Goal: Task Accomplishment & Management: Complete application form

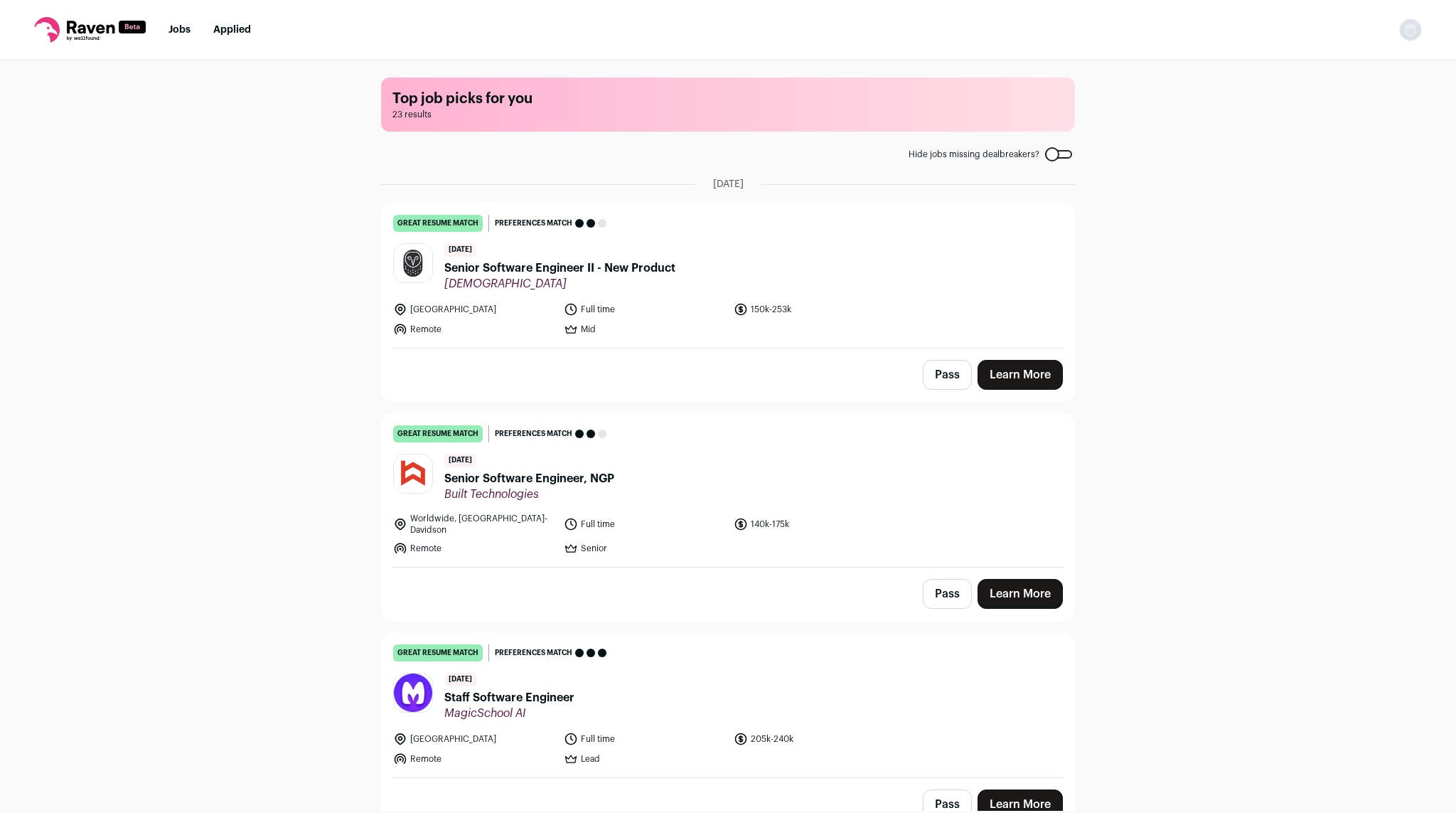
click at [188, 33] on link "Jobs" at bounding box center [179, 29] width 22 height 10
click at [488, 274] on span "Senior Software Engineer II - New Product" at bounding box center [560, 267] width 231 height 17
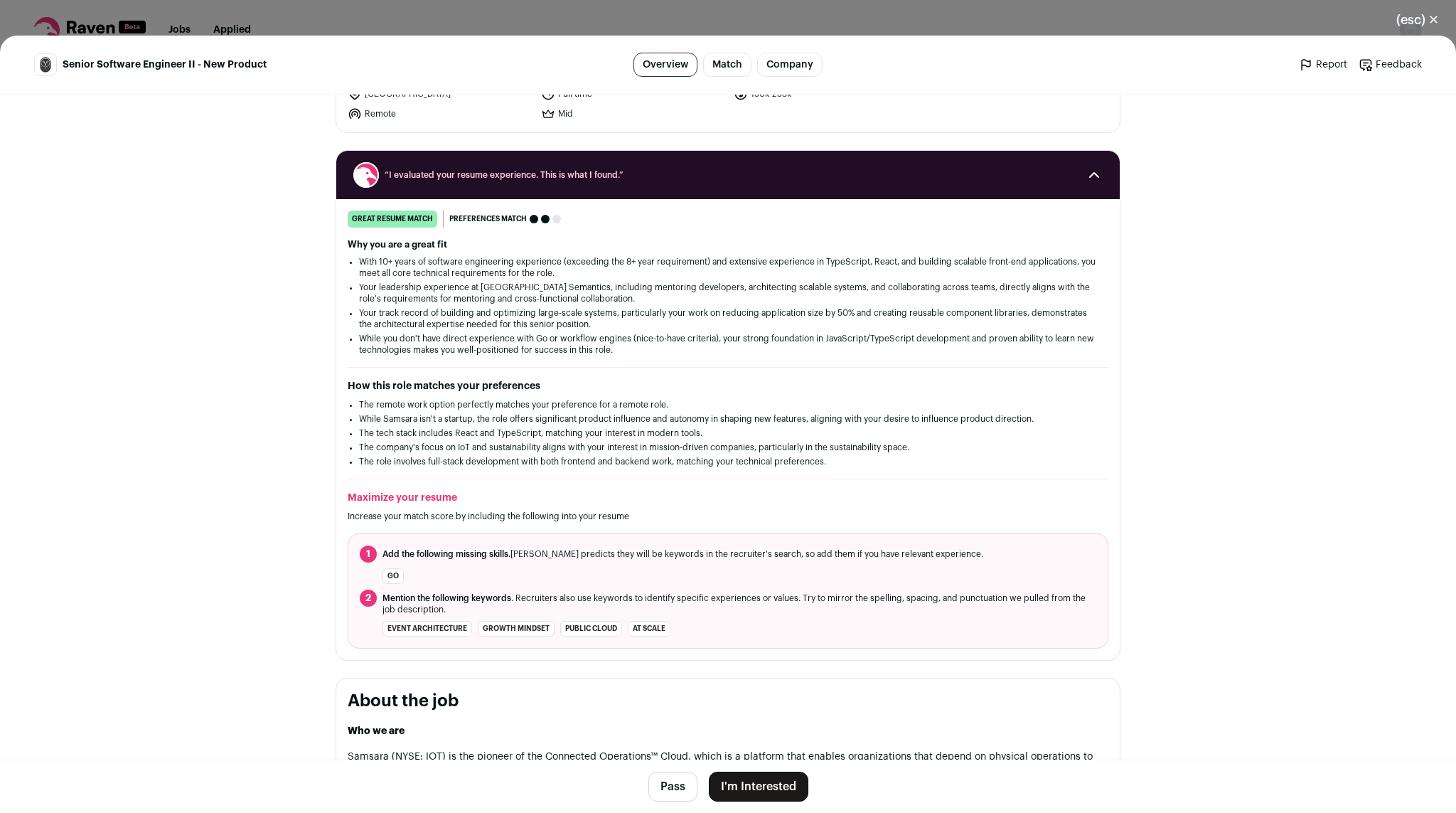
scroll to position [129, 0]
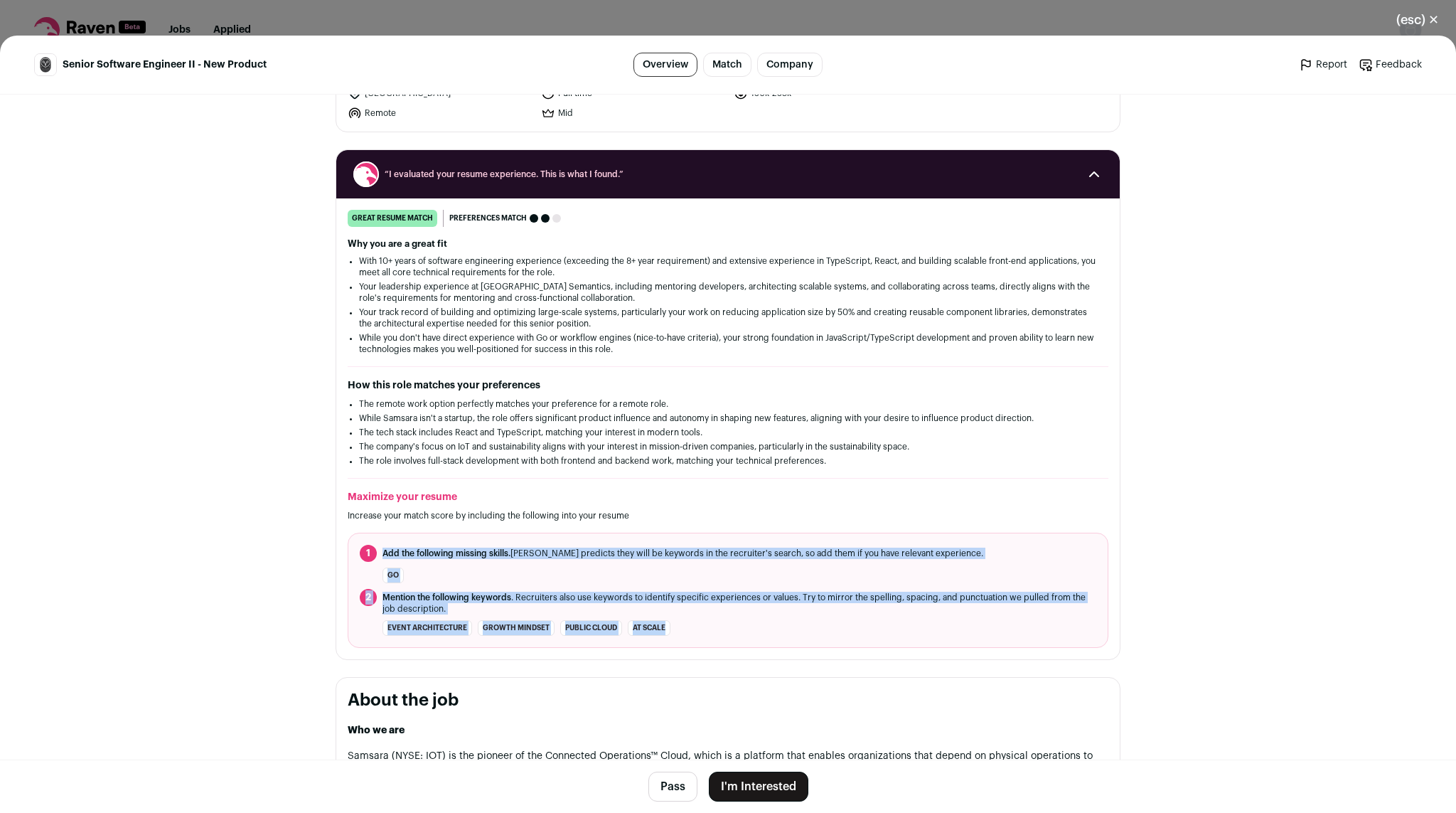
drag, startPoint x: 740, startPoint y: 636, endPoint x: 716, endPoint y: 541, distance: 98.0
click at [716, 541] on ol "1 Add the following missing skills. Raven predicts they will be keywords in the…" at bounding box center [728, 590] width 761 height 115
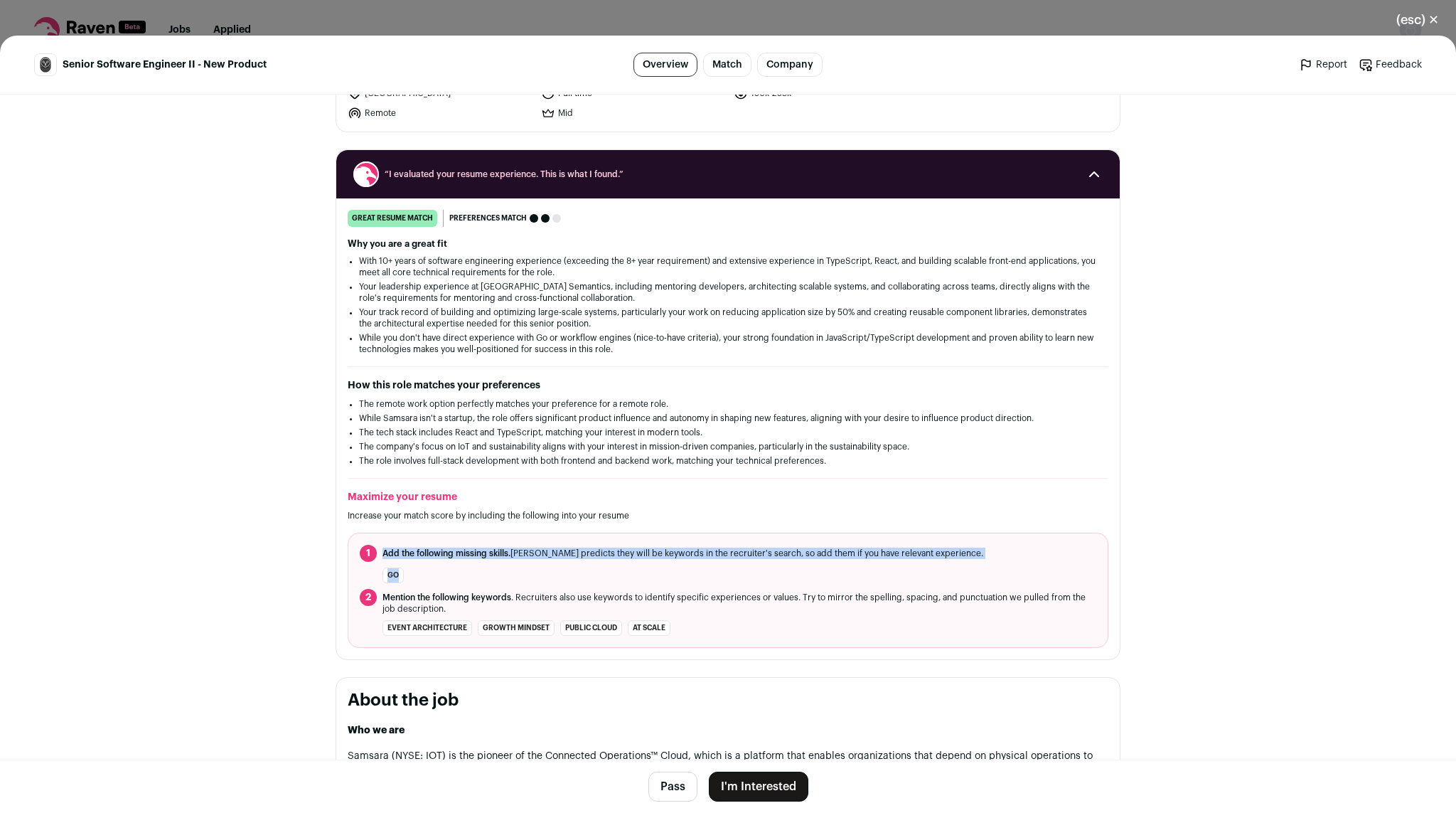
drag, startPoint x: 716, startPoint y: 541, endPoint x: 730, endPoint y: 579, distance: 40.5
click at [730, 579] on ol "1 Add the following missing skills. Raven predicts they will be keywords in the…" at bounding box center [728, 590] width 761 height 115
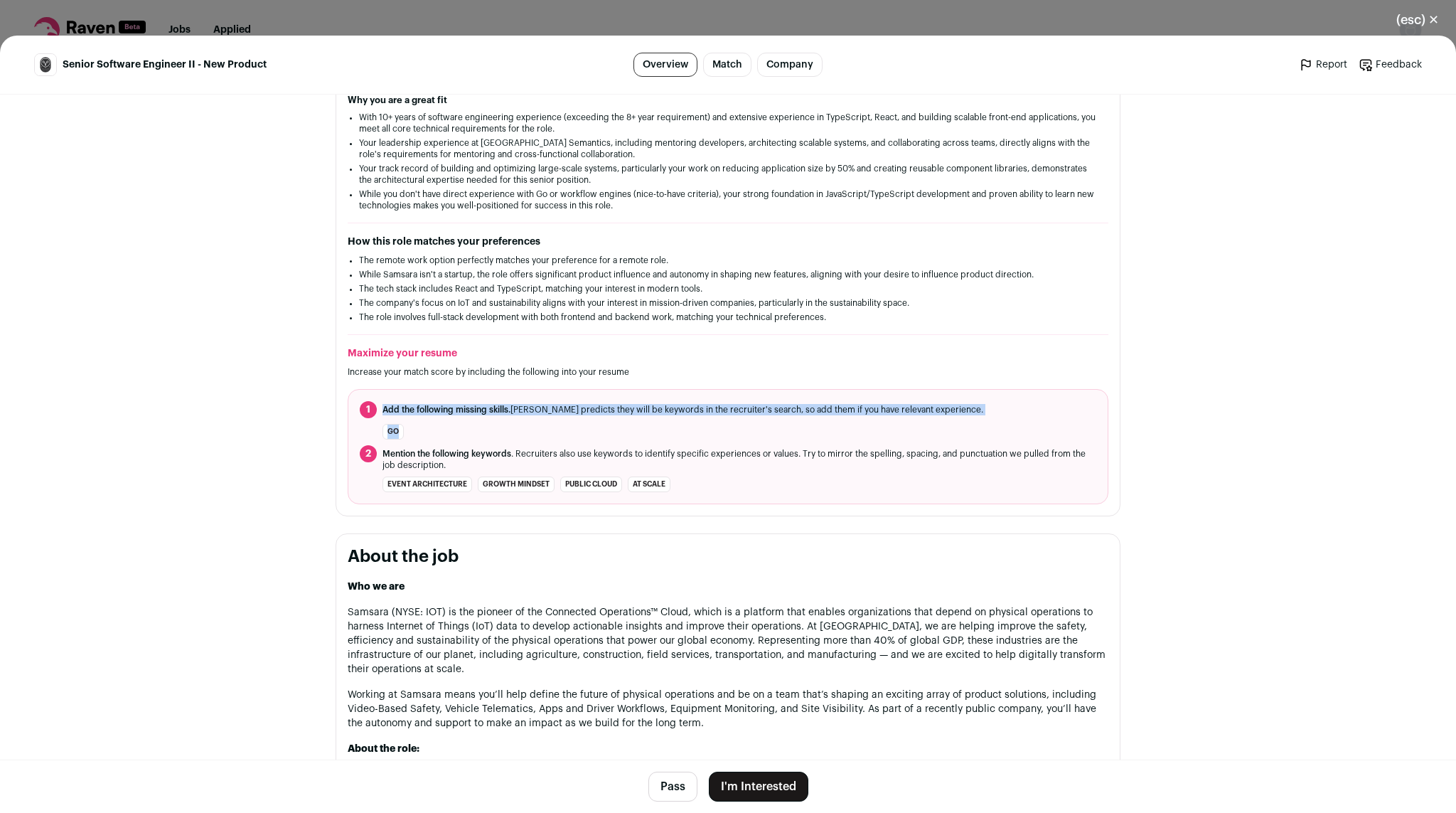
scroll to position [485, 0]
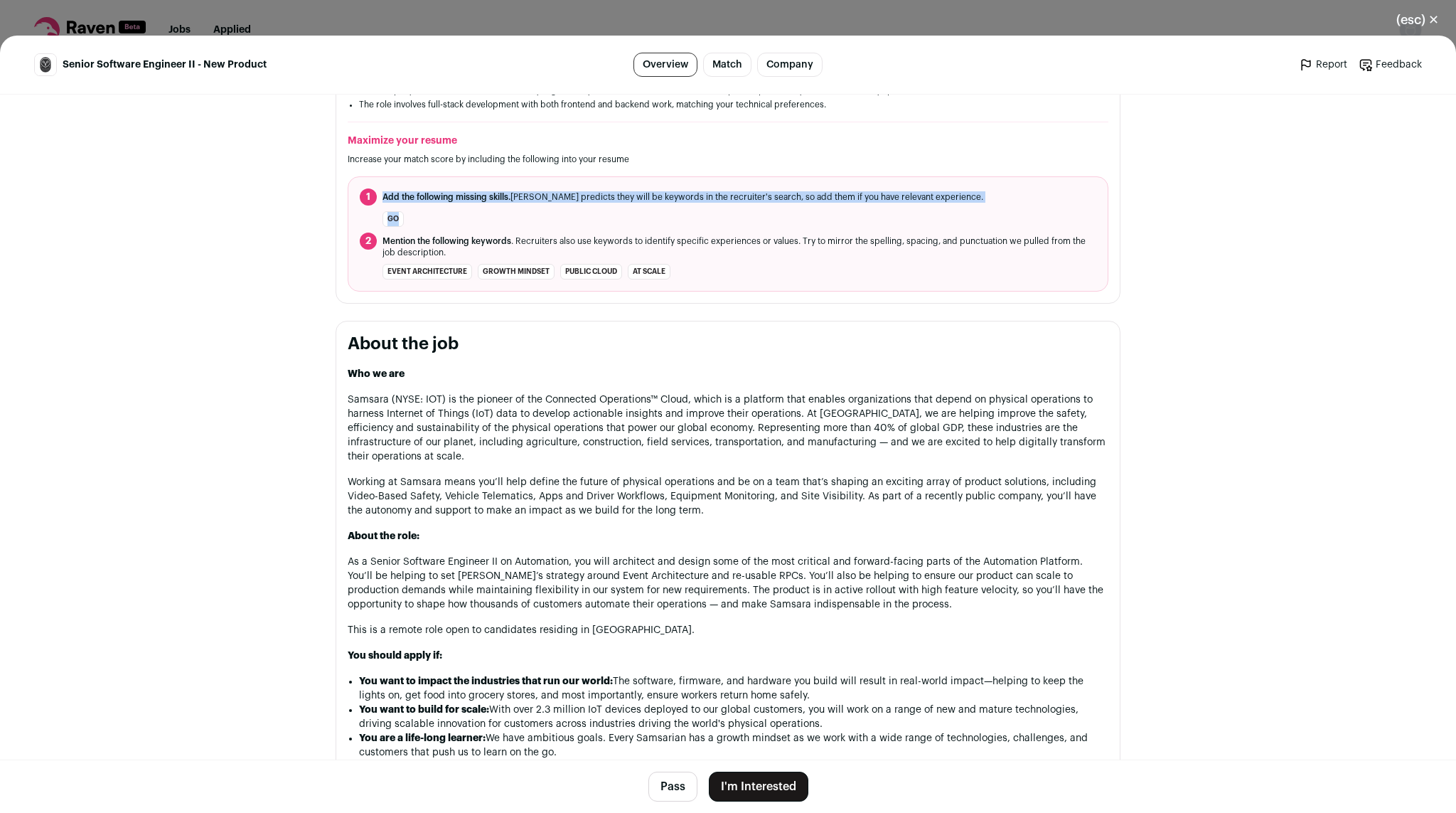
click at [742, 789] on button "I'm Interested" at bounding box center [759, 787] width 99 height 30
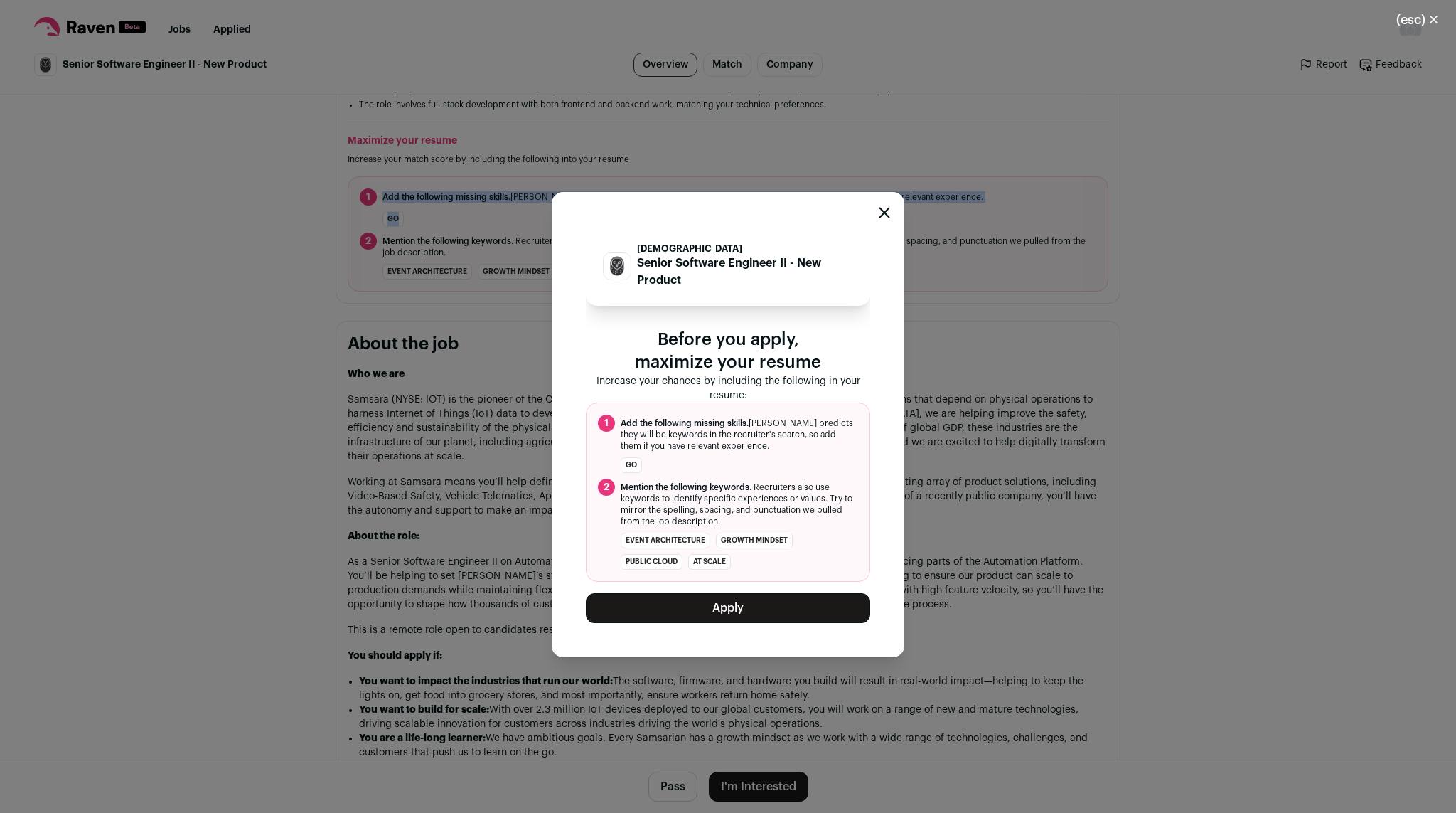
click at [712, 600] on button "Apply" at bounding box center [728, 608] width 284 height 30
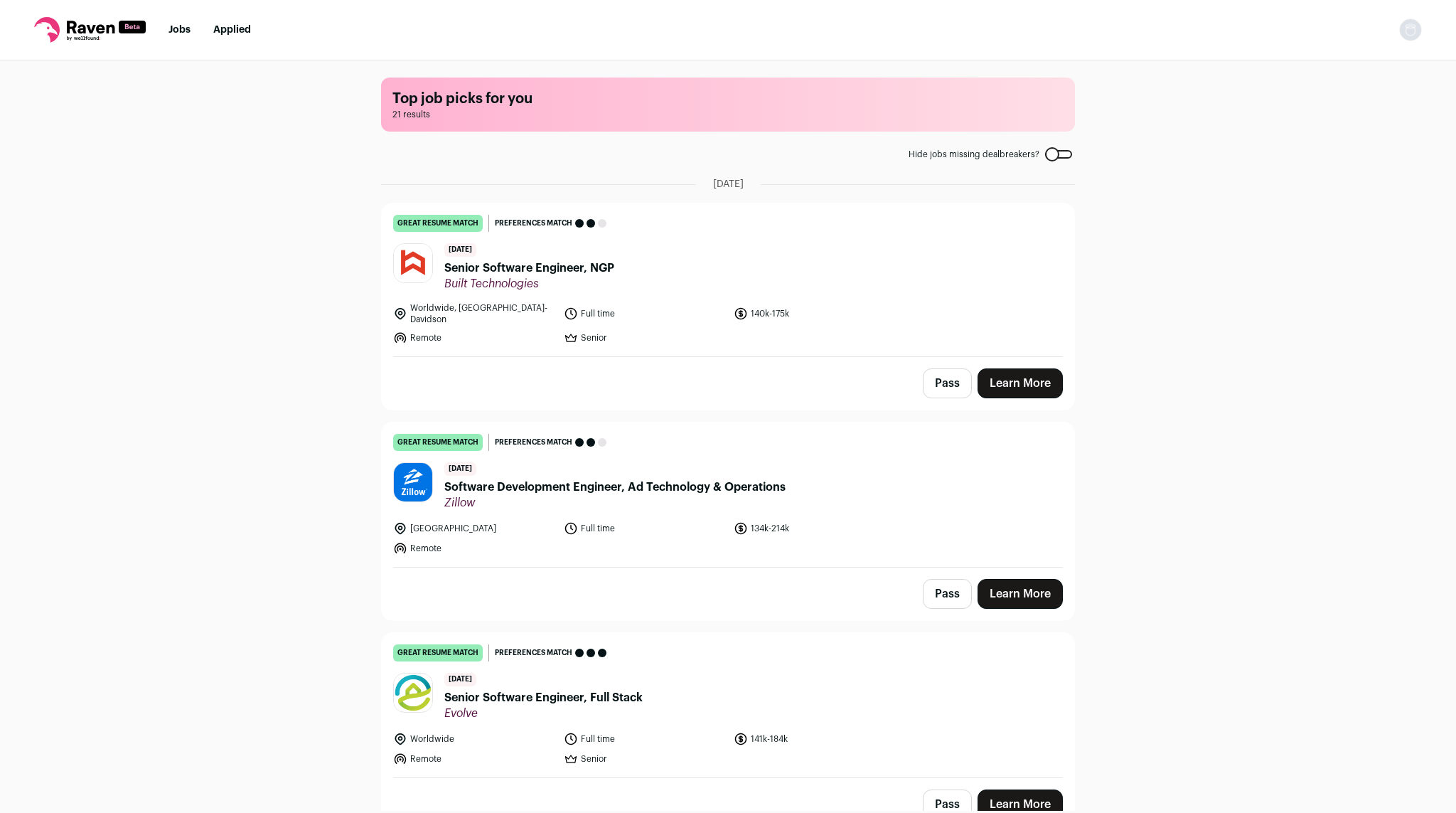
click at [488, 269] on span "Senior Software Engineer, NGP" at bounding box center [530, 267] width 170 height 17
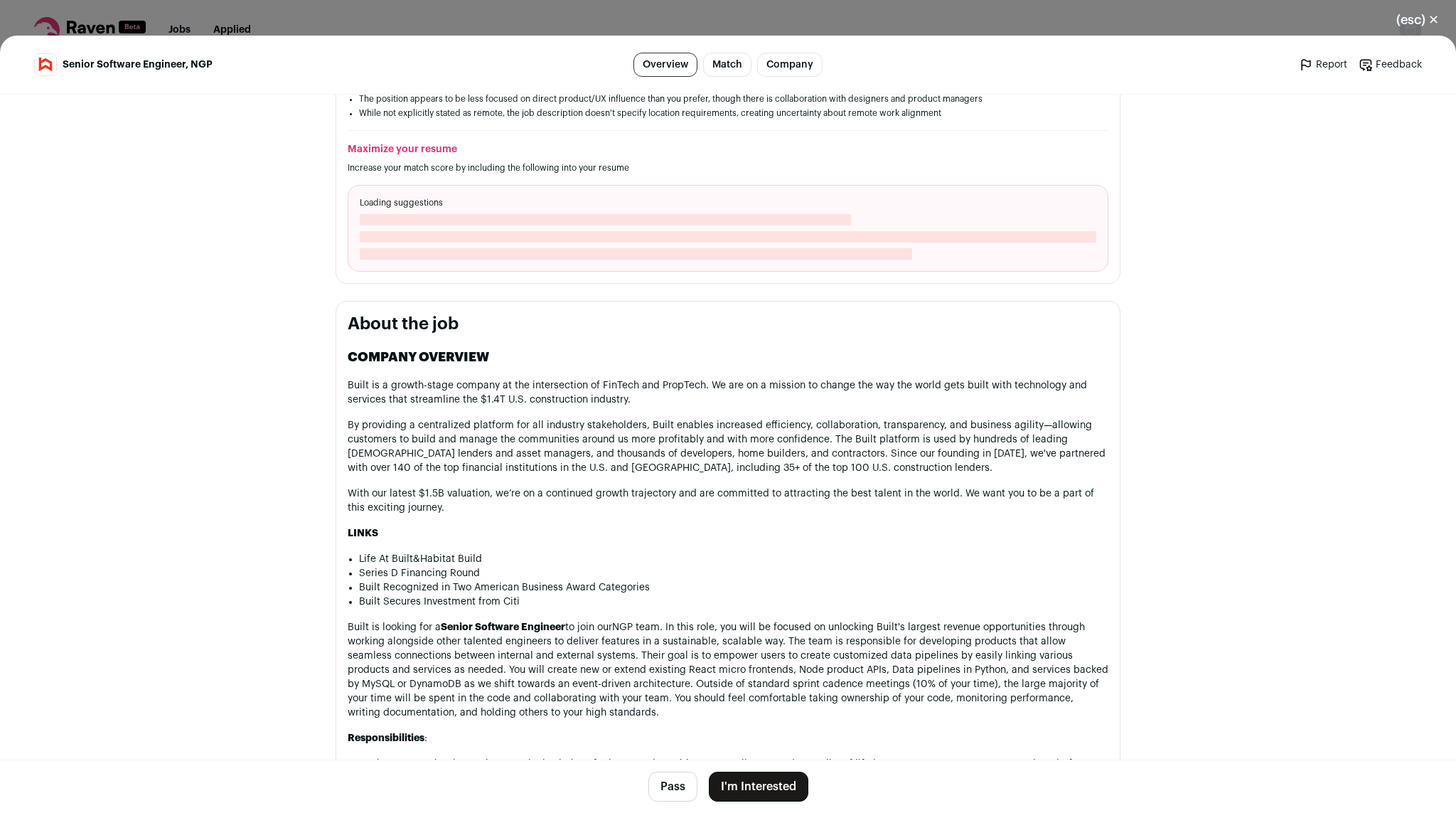
scroll to position [0, 0]
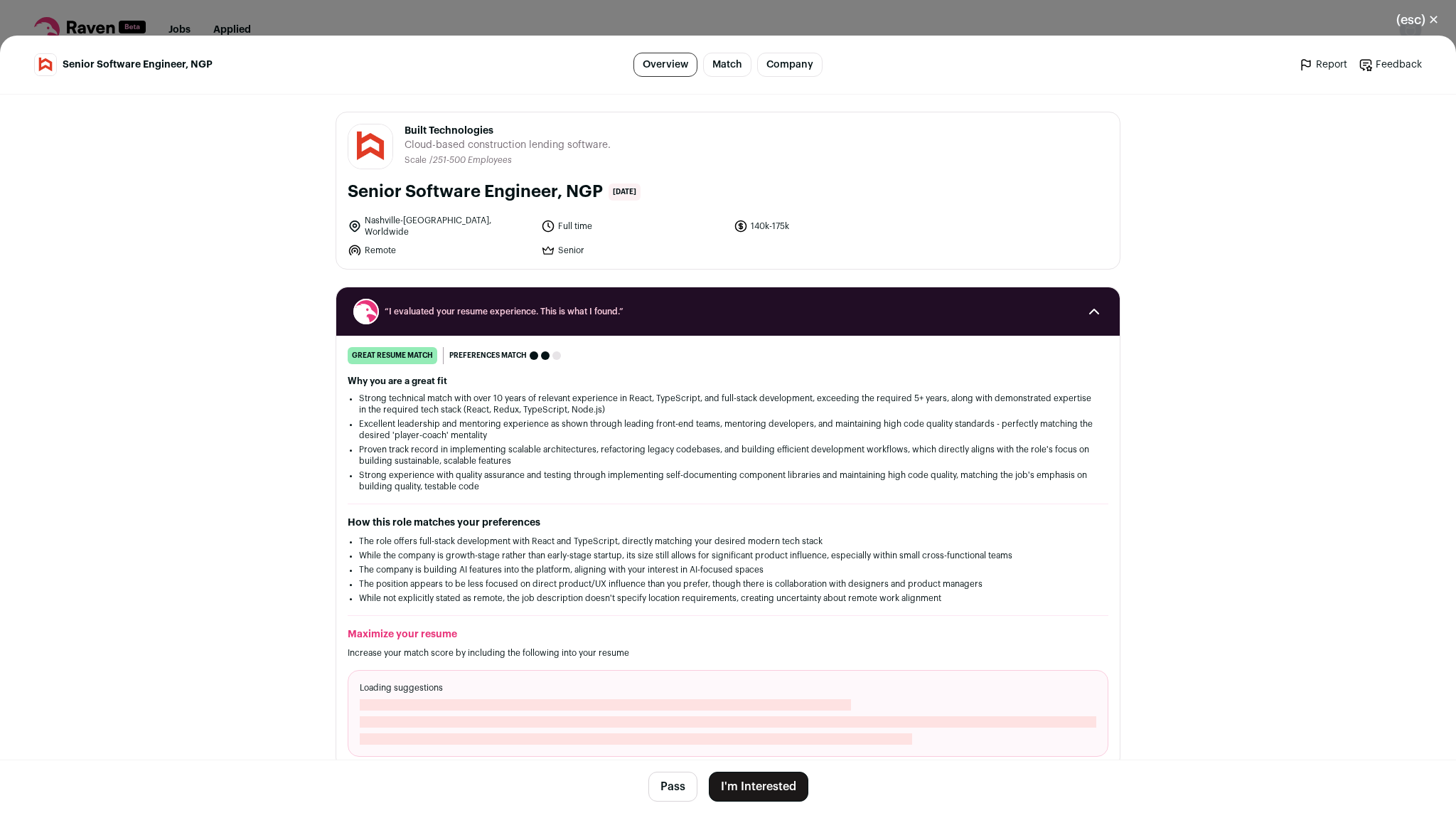
click at [523, 243] on li "Remote" at bounding box center [439, 250] width 185 height 14
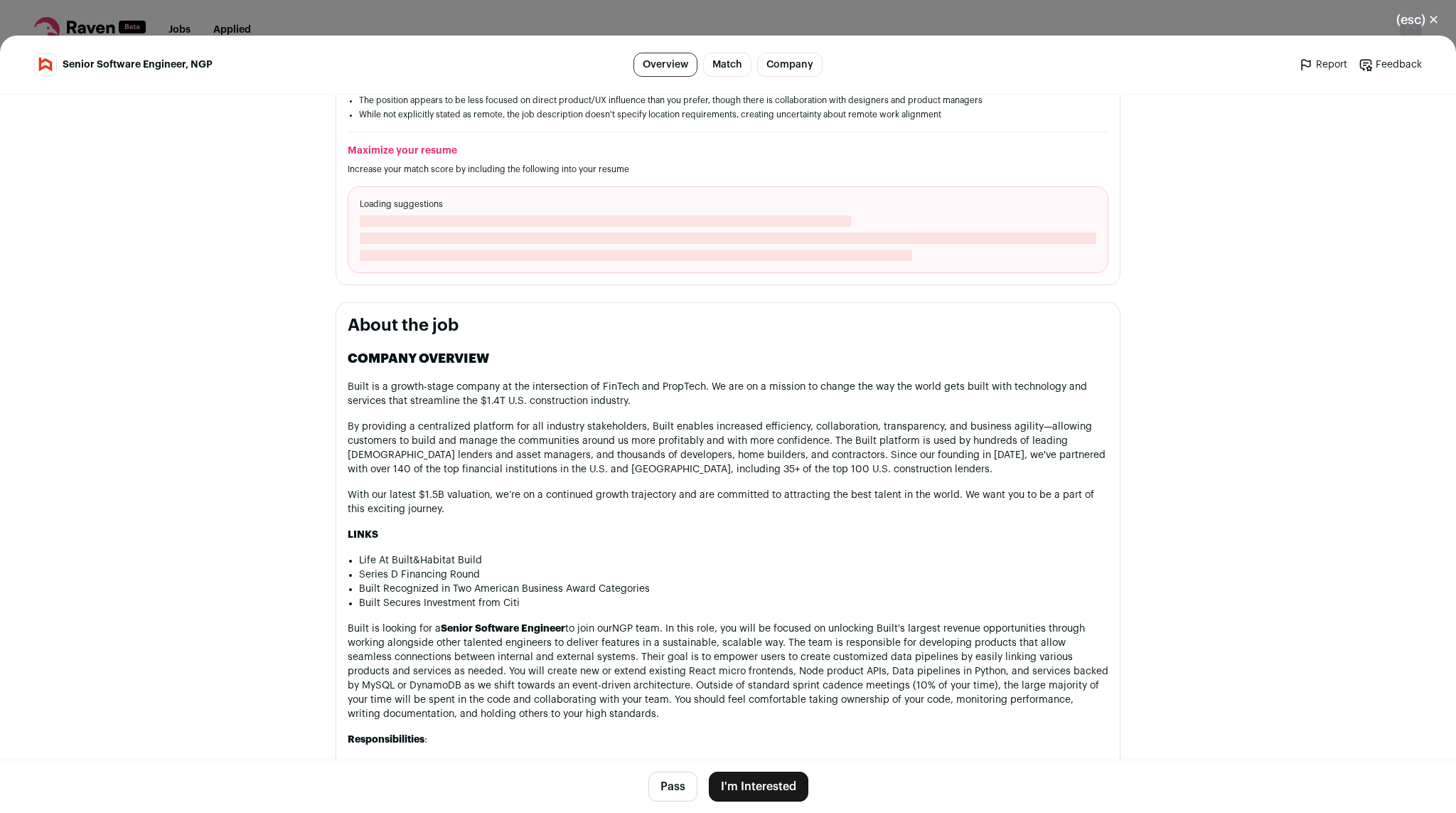
scroll to position [651, 0]
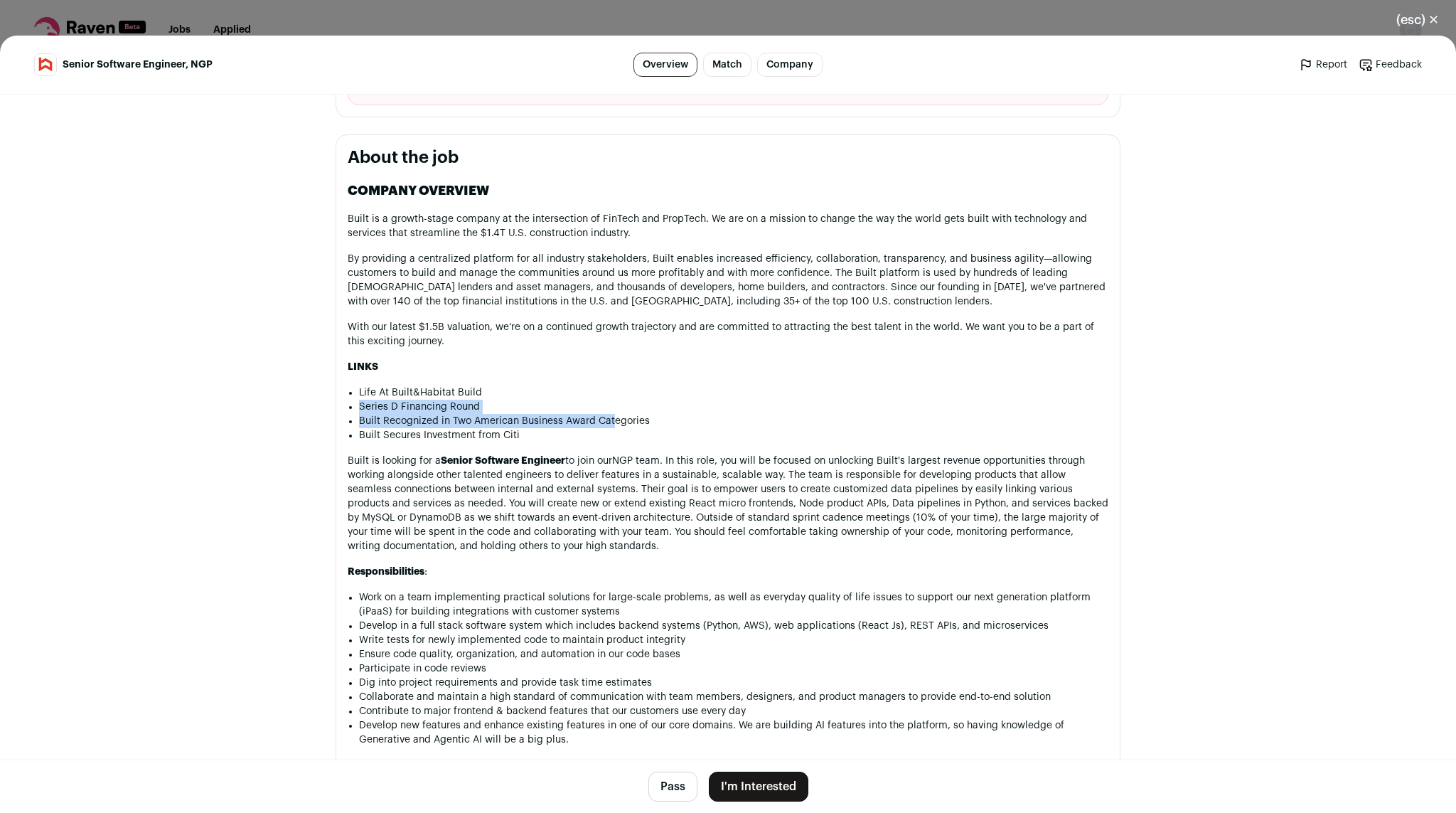
drag, startPoint x: 607, startPoint y: 427, endPoint x: 583, endPoint y: 347, distance: 83.5
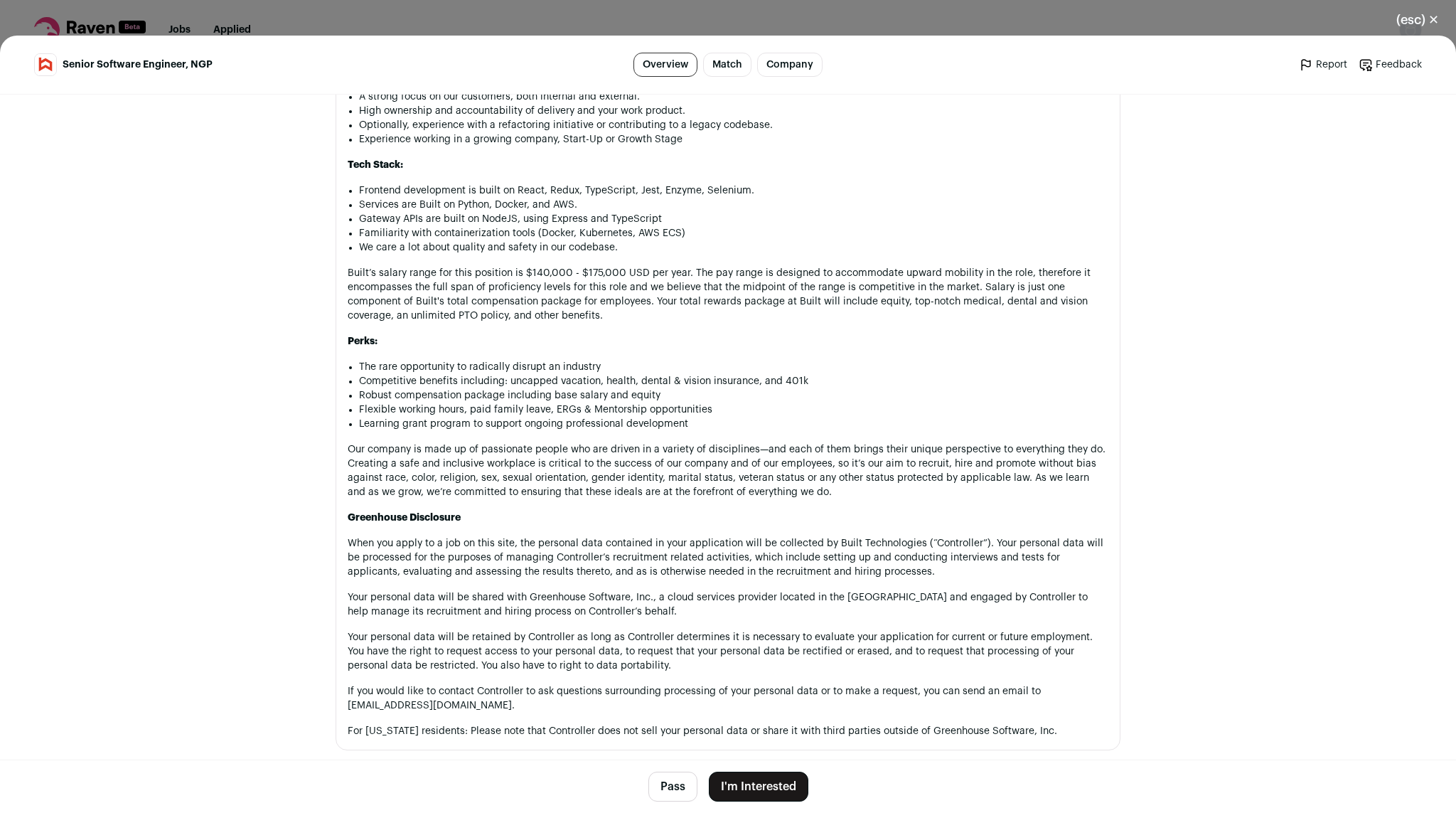
scroll to position [1884, 0]
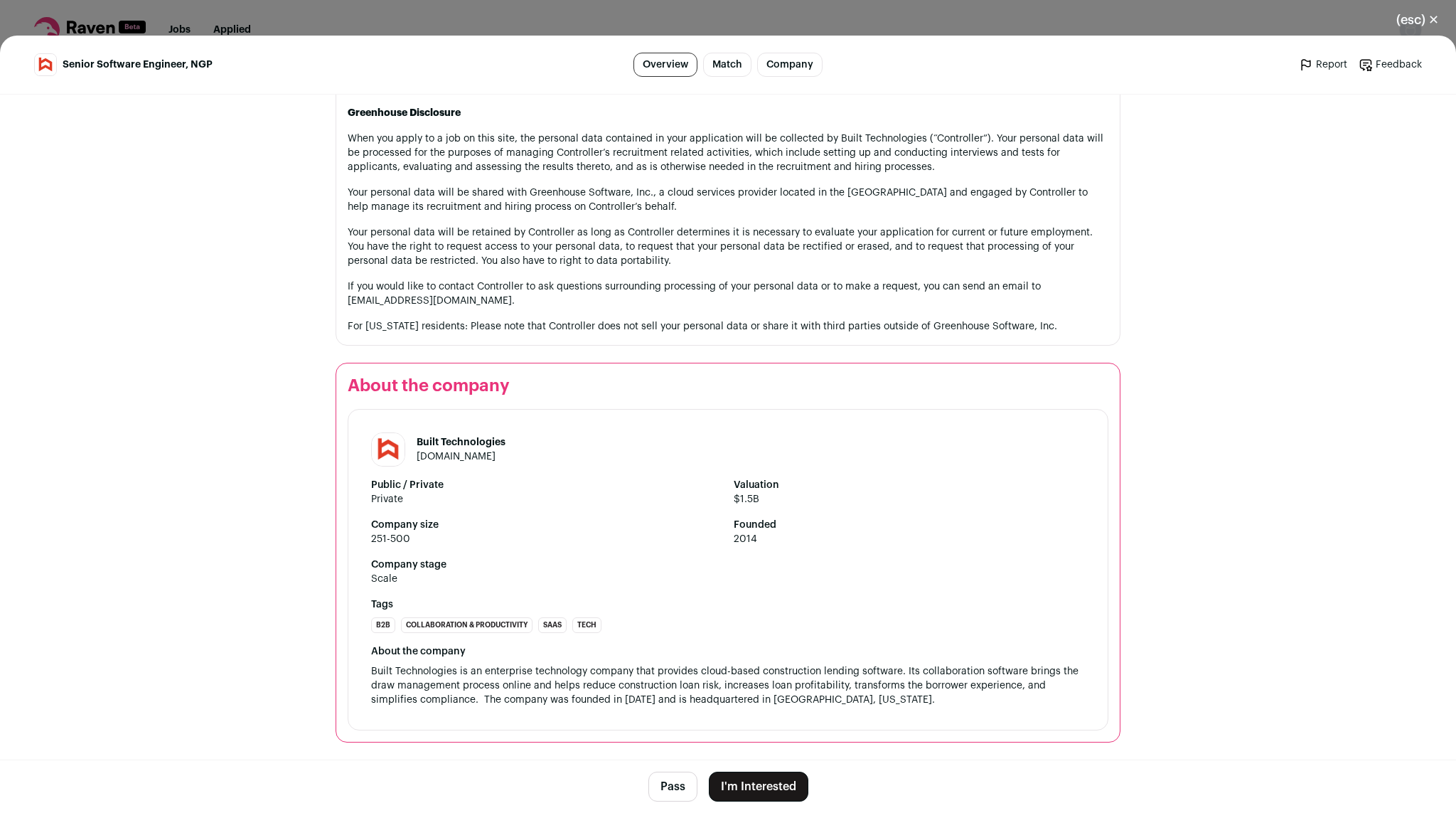
click at [528, 444] on header "Built Technologies getbuilt.com" at bounding box center [728, 449] width 713 height 34
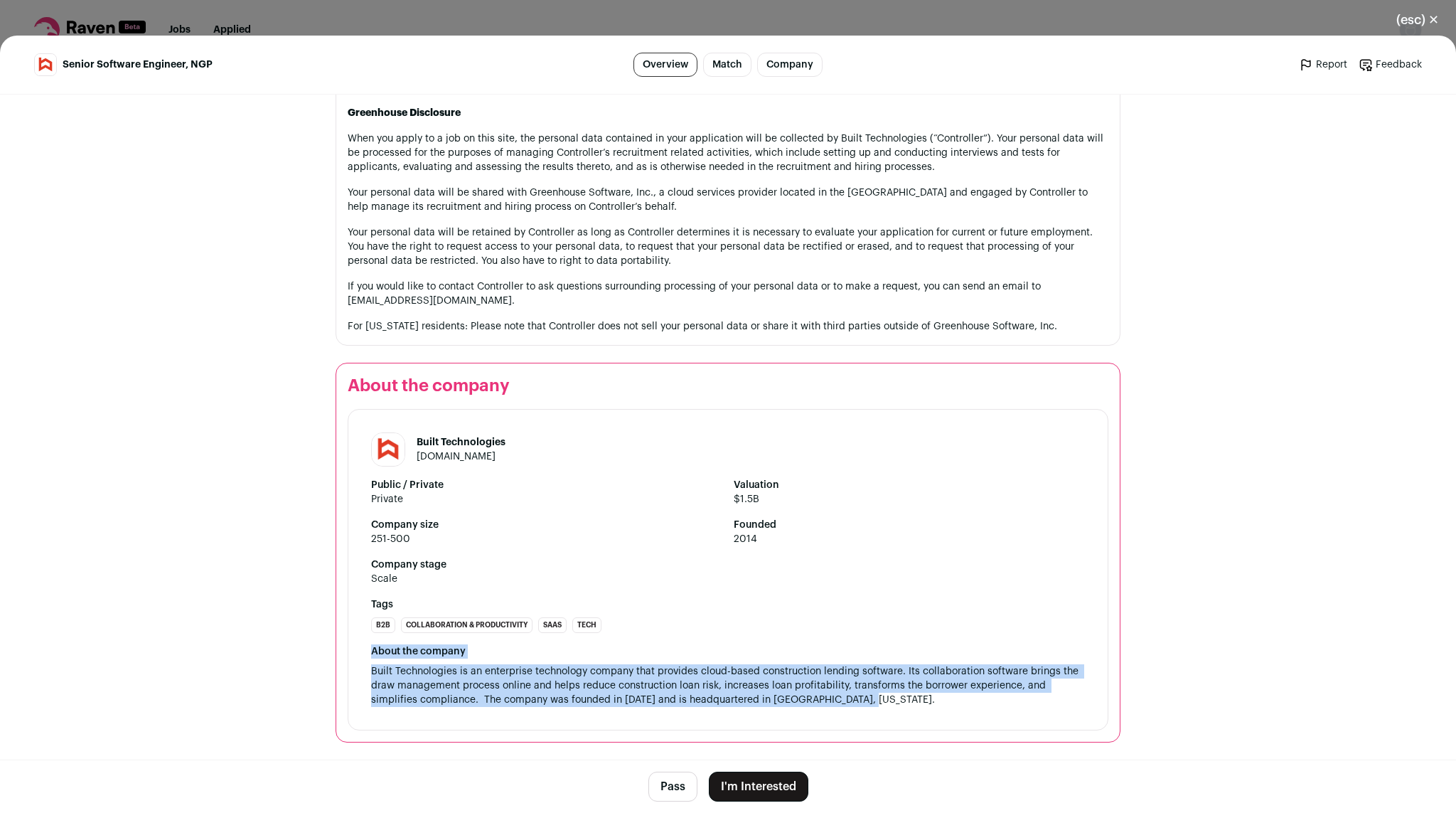
drag, startPoint x: 643, startPoint y: 724, endPoint x: 621, endPoint y: 631, distance: 95.6
click at [621, 631] on div "Built Technologies getbuilt.com Public / Private Private Valuation $1.5B Compan…" at bounding box center [728, 570] width 761 height 322
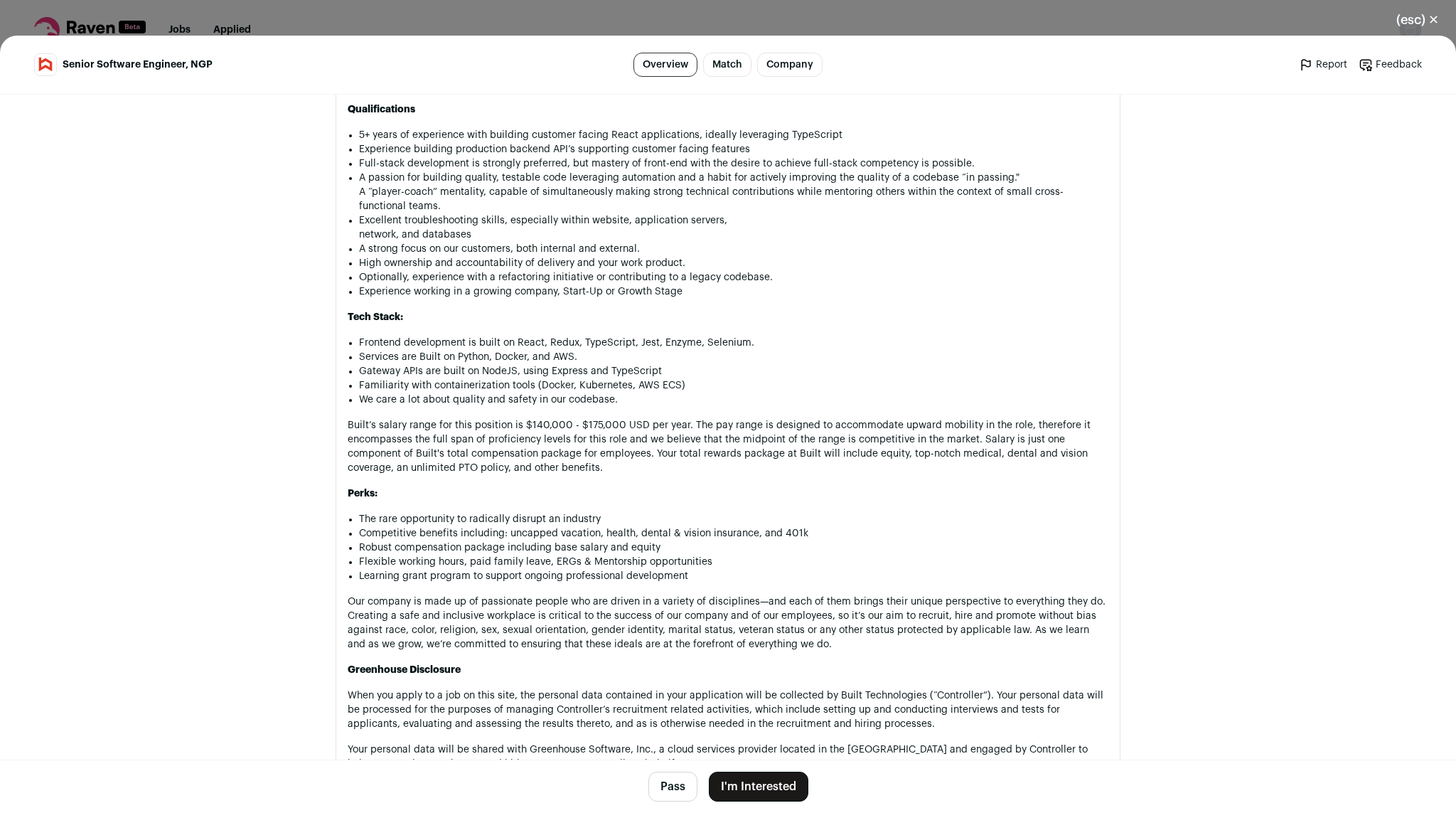
scroll to position [1065, 0]
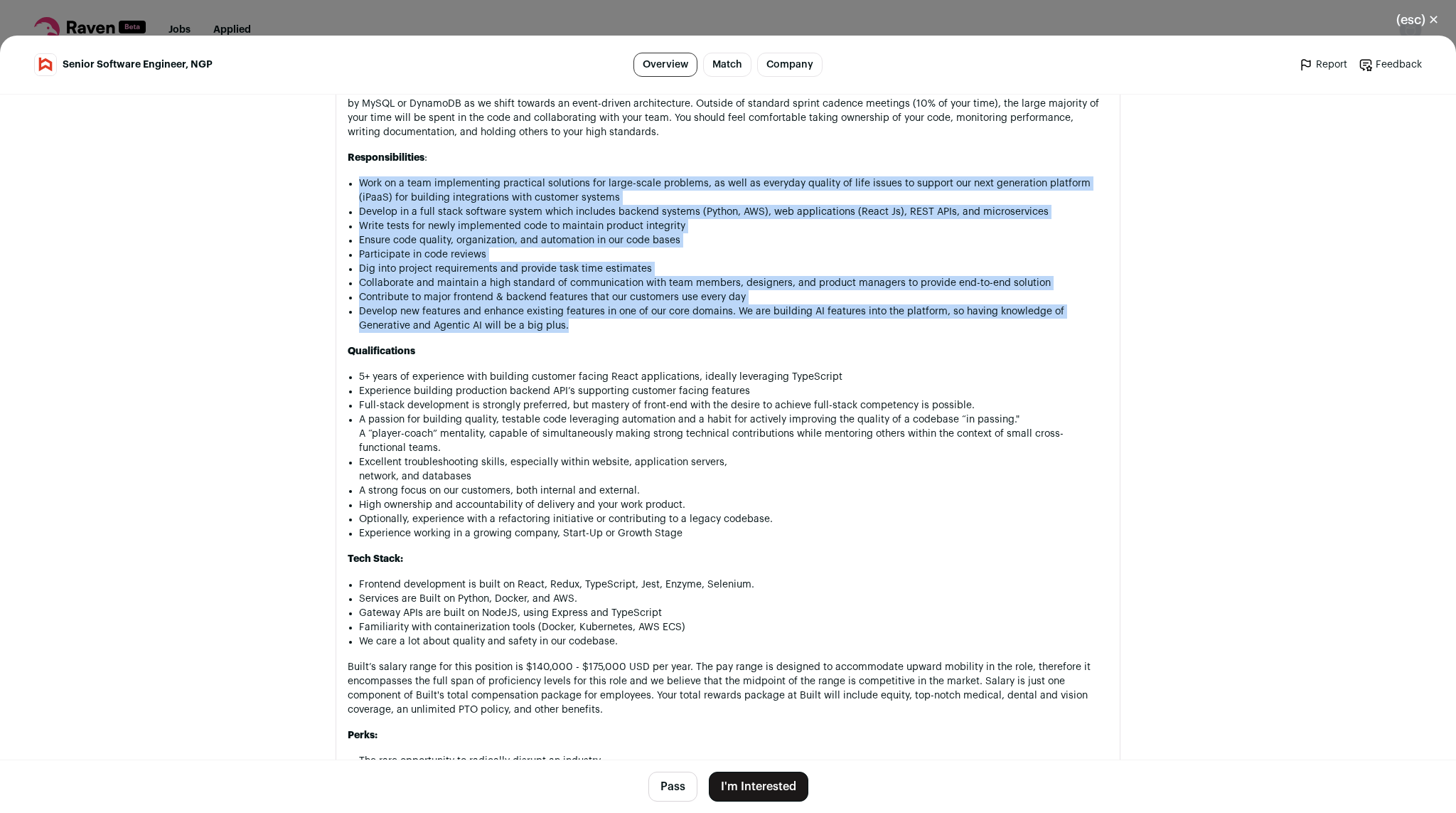
drag, startPoint x: 561, startPoint y: 344, endPoint x: 516, endPoint y: 170, distance: 179.7
click at [516, 170] on div "COMPANY OVERVIEW Built is a growth-stage company at the intersection of FinTech…" at bounding box center [728, 449] width 761 height 1365
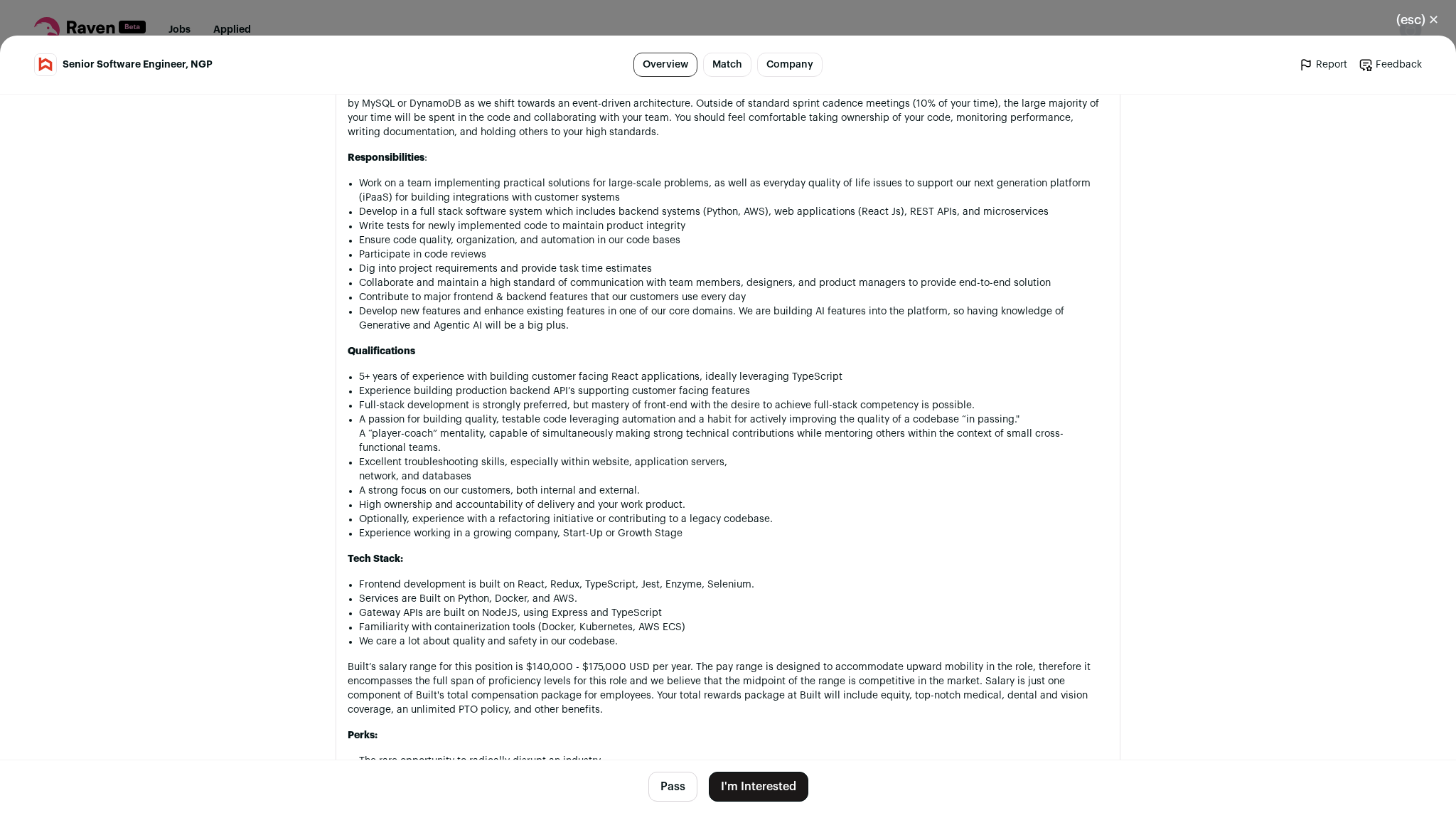
click at [516, 170] on div "COMPANY OVERVIEW Built is a growth-stage company at the intersection of FinTech…" at bounding box center [728, 449] width 761 height 1365
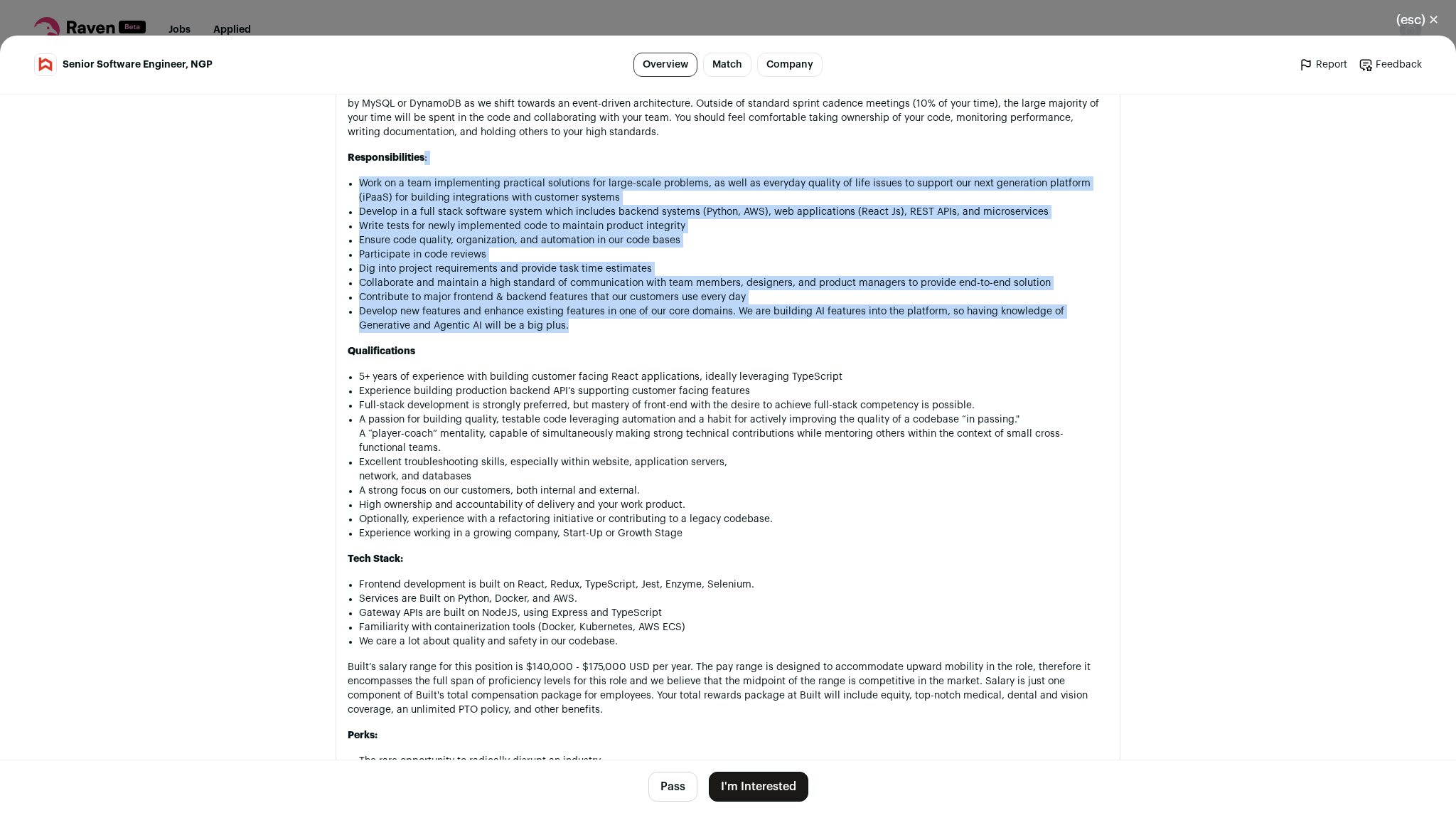
drag, startPoint x: 516, startPoint y: 170, endPoint x: 574, endPoint y: 334, distance: 174.0
click at [574, 334] on div "COMPANY OVERVIEW Built is a growth-stage company at the intersection of FinTech…" at bounding box center [728, 449] width 761 height 1365
click at [574, 333] on li "Develop new features and enhance existing features in one of our core domains. …" at bounding box center [734, 319] width 749 height 29
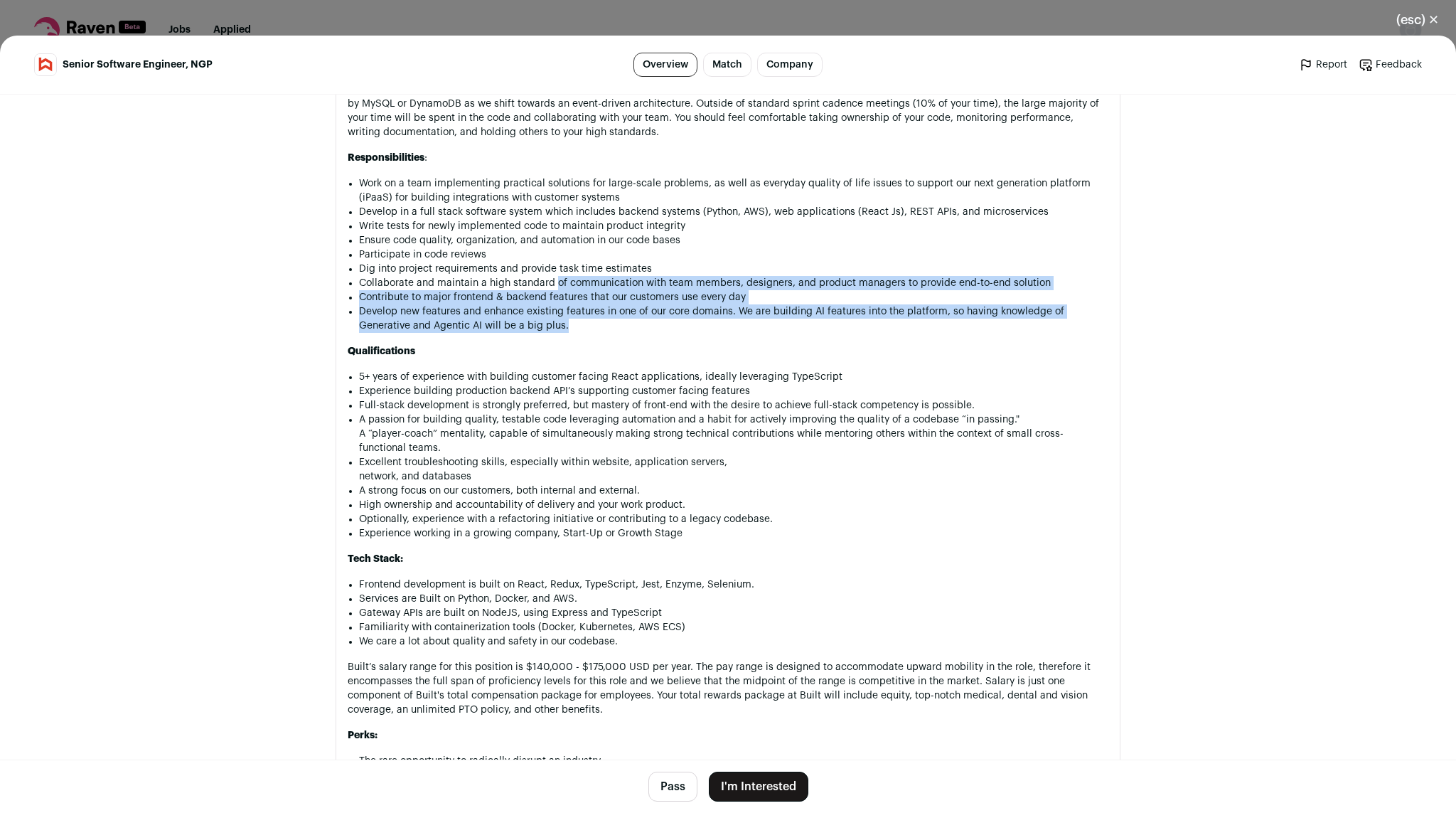
drag, startPoint x: 574, startPoint y: 334, endPoint x: 531, endPoint y: 191, distance: 149.3
click at [531, 191] on ul "Work on a team implementing practical solutions for large-scale problems, as we…" at bounding box center [734, 255] width 749 height 157
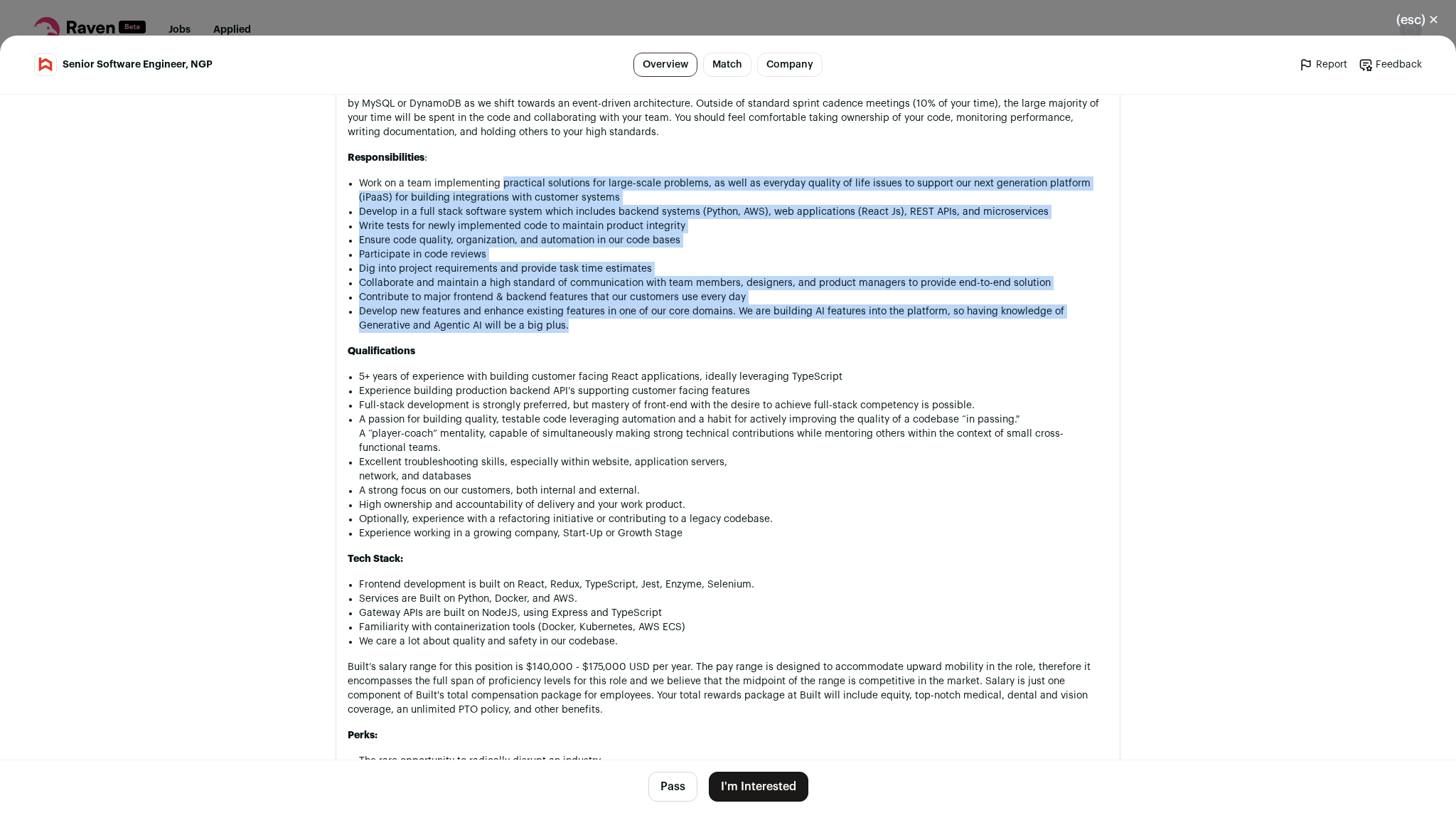
click at [738, 780] on button "I'm Interested" at bounding box center [759, 787] width 99 height 30
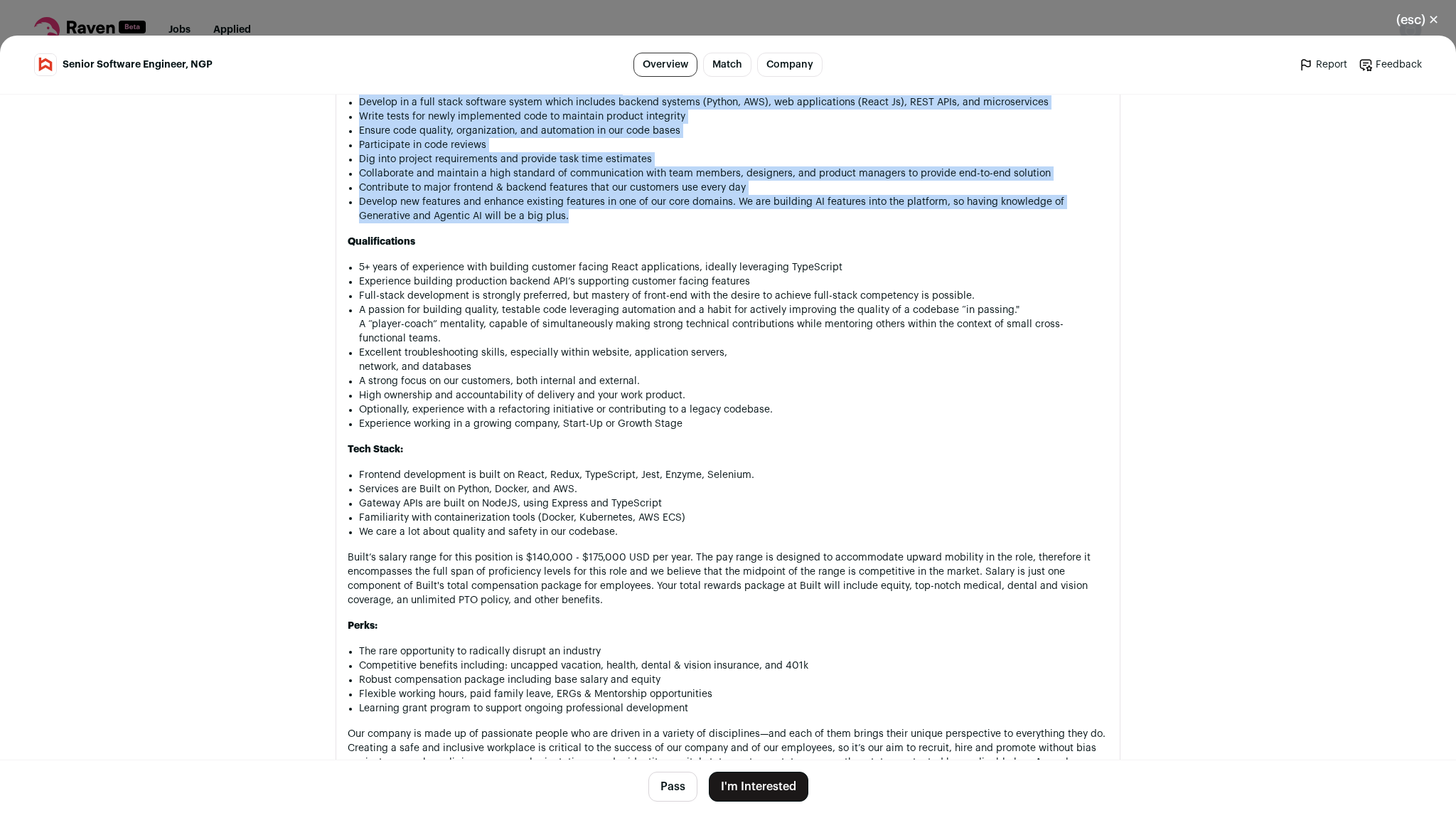
scroll to position [1189, 0]
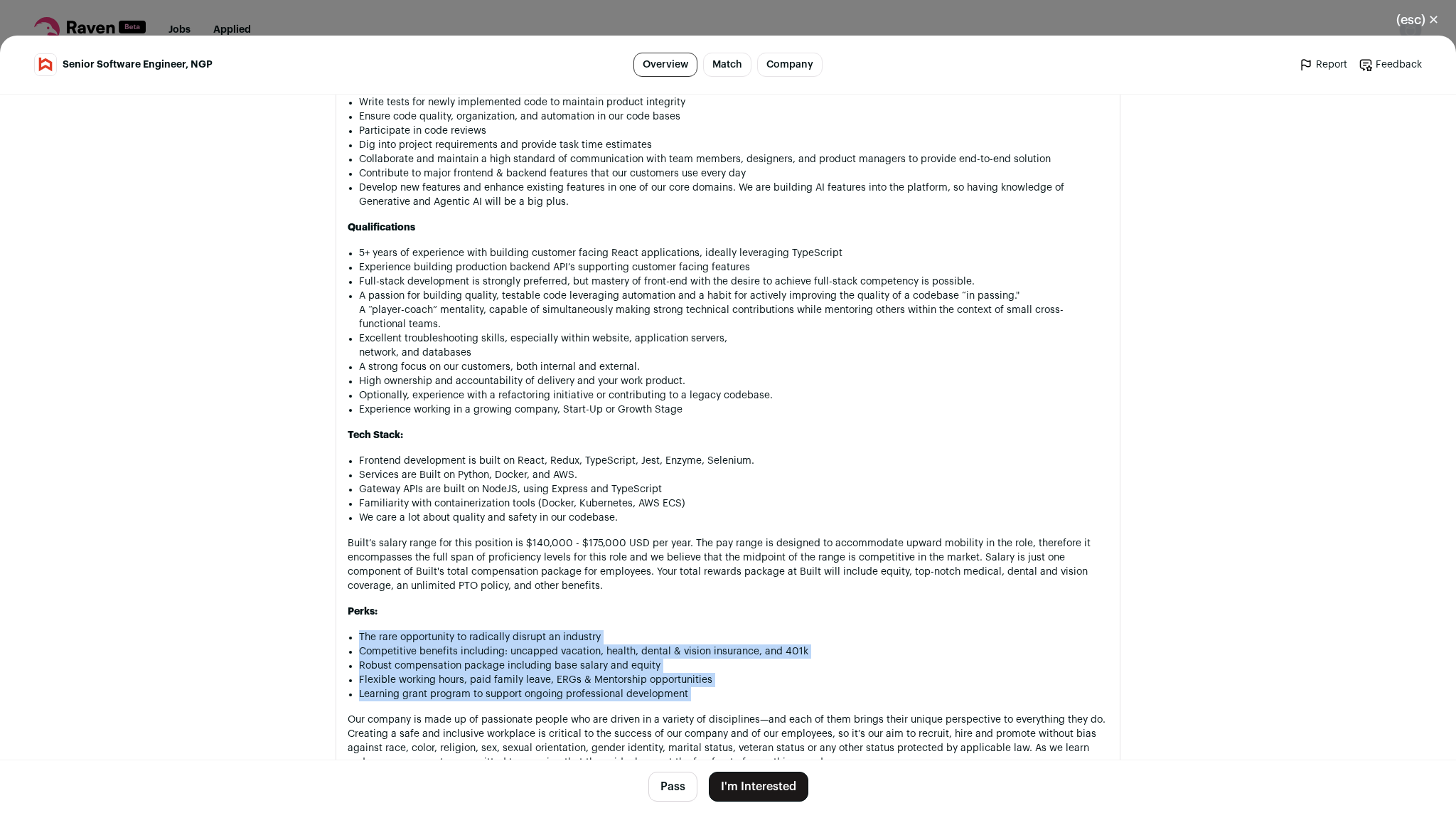
drag, startPoint x: 710, startPoint y: 729, endPoint x: 676, endPoint y: 639, distance: 96.2
click at [676, 639] on div "COMPANY OVERVIEW Built is a growth-stage company at the intersection of FinTech…" at bounding box center [728, 326] width 761 height 1365
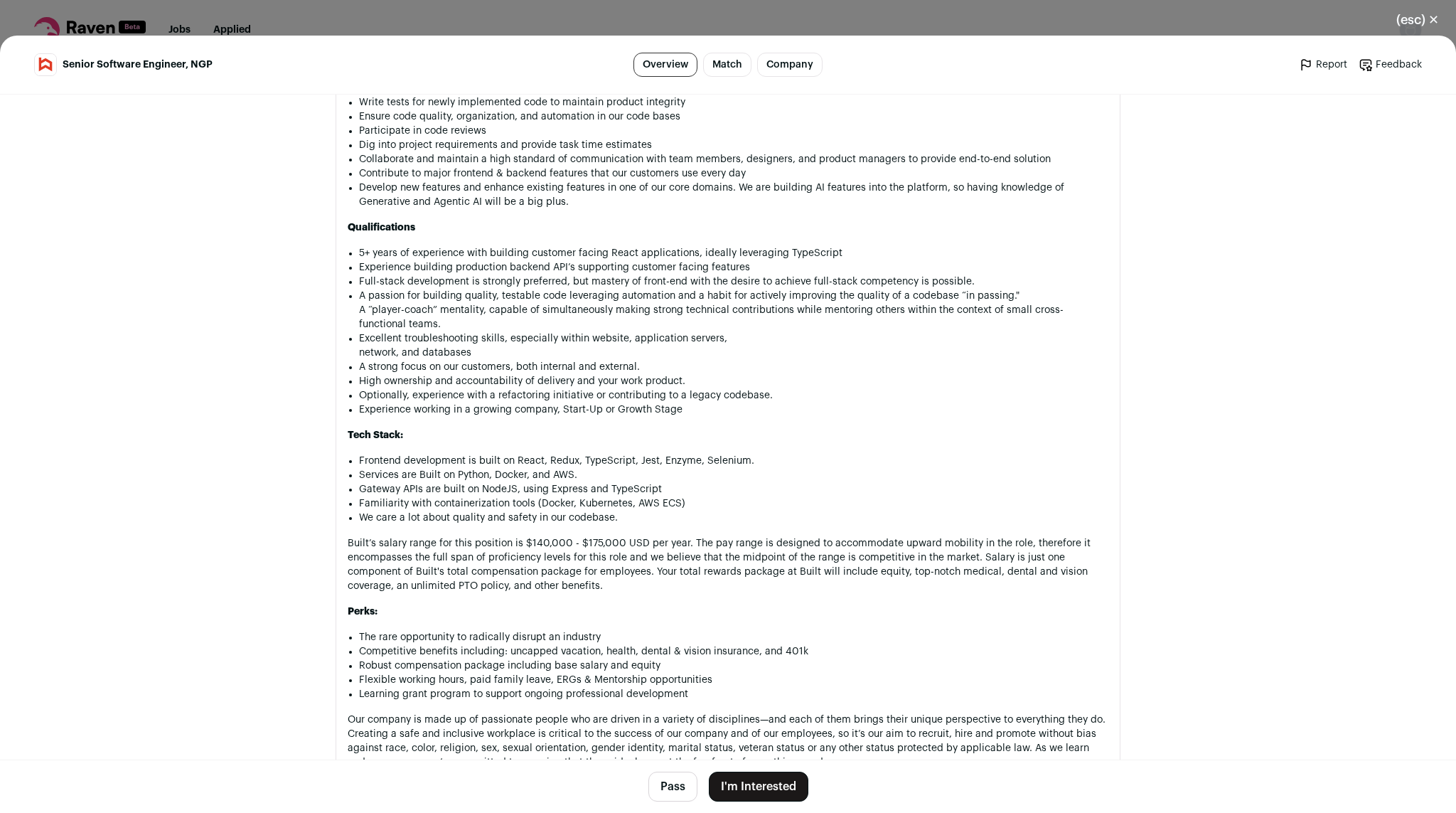
click at [676, 639] on div "COMPANY OVERVIEW Built is a growth-stage company at the intersection of FinTech…" at bounding box center [728, 326] width 761 height 1365
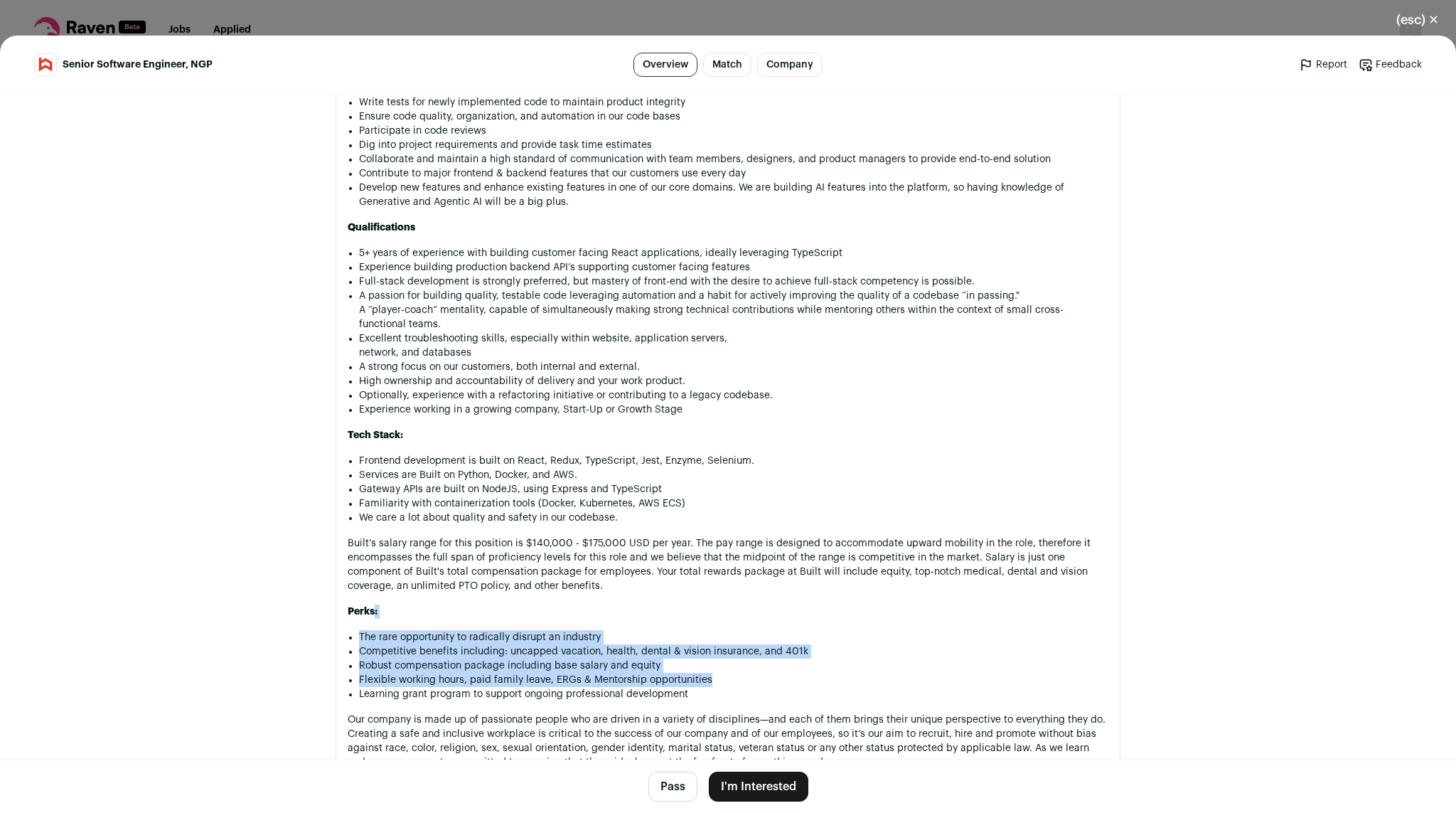
drag, startPoint x: 676, startPoint y: 639, endPoint x: 694, endPoint y: 700, distance: 63.6
click at [694, 700] on div "COMPANY OVERVIEW Built is a growth-stage company at the intersection of FinTech…" at bounding box center [728, 326] width 761 height 1365
click at [694, 687] on li "Flexible working hours, paid family leave, ERGs & Mentorship opportunities" at bounding box center [734, 680] width 749 height 14
drag, startPoint x: 694, startPoint y: 700, endPoint x: 377, endPoint y: 665, distance: 318.9
click at [377, 665] on ul "The rare opportunity to radically disrupt an industry Competitive benefits incl…" at bounding box center [734, 665] width 749 height 71
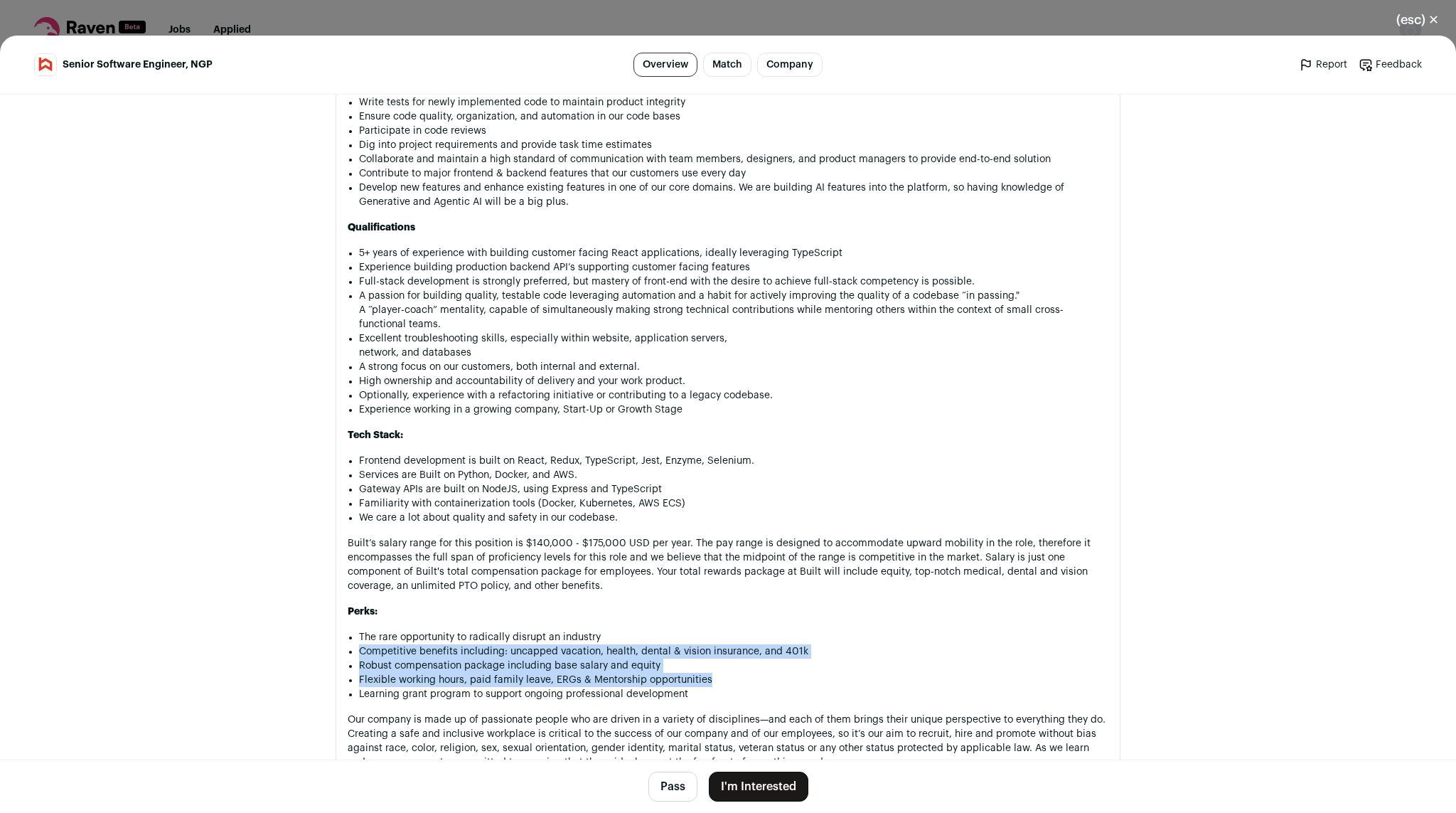
click at [377, 659] on li "Competitive benefits including: uncapped vacation, health, dental & vision insu…" at bounding box center [734, 651] width 749 height 14
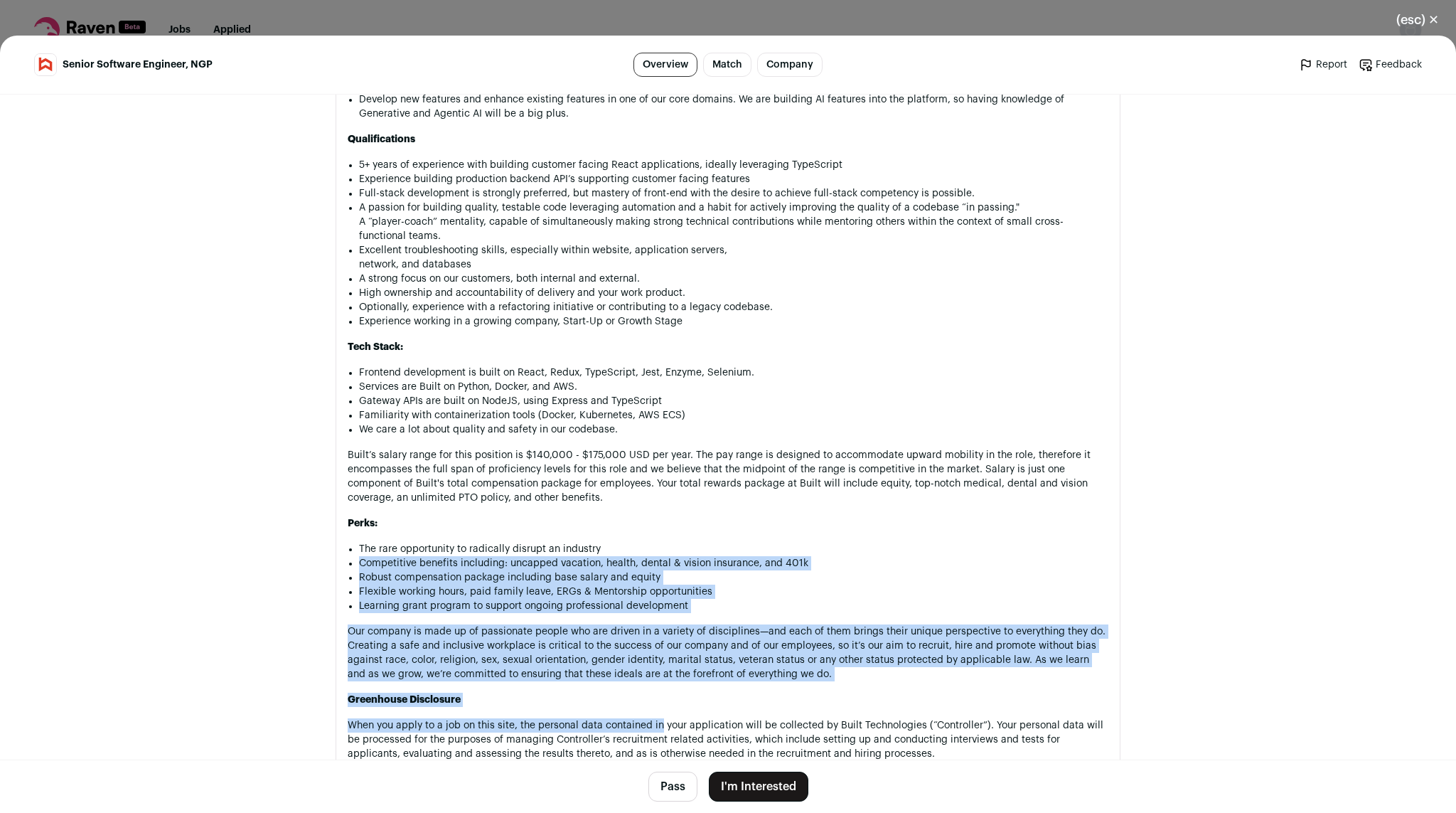
scroll to position [1284, 0]
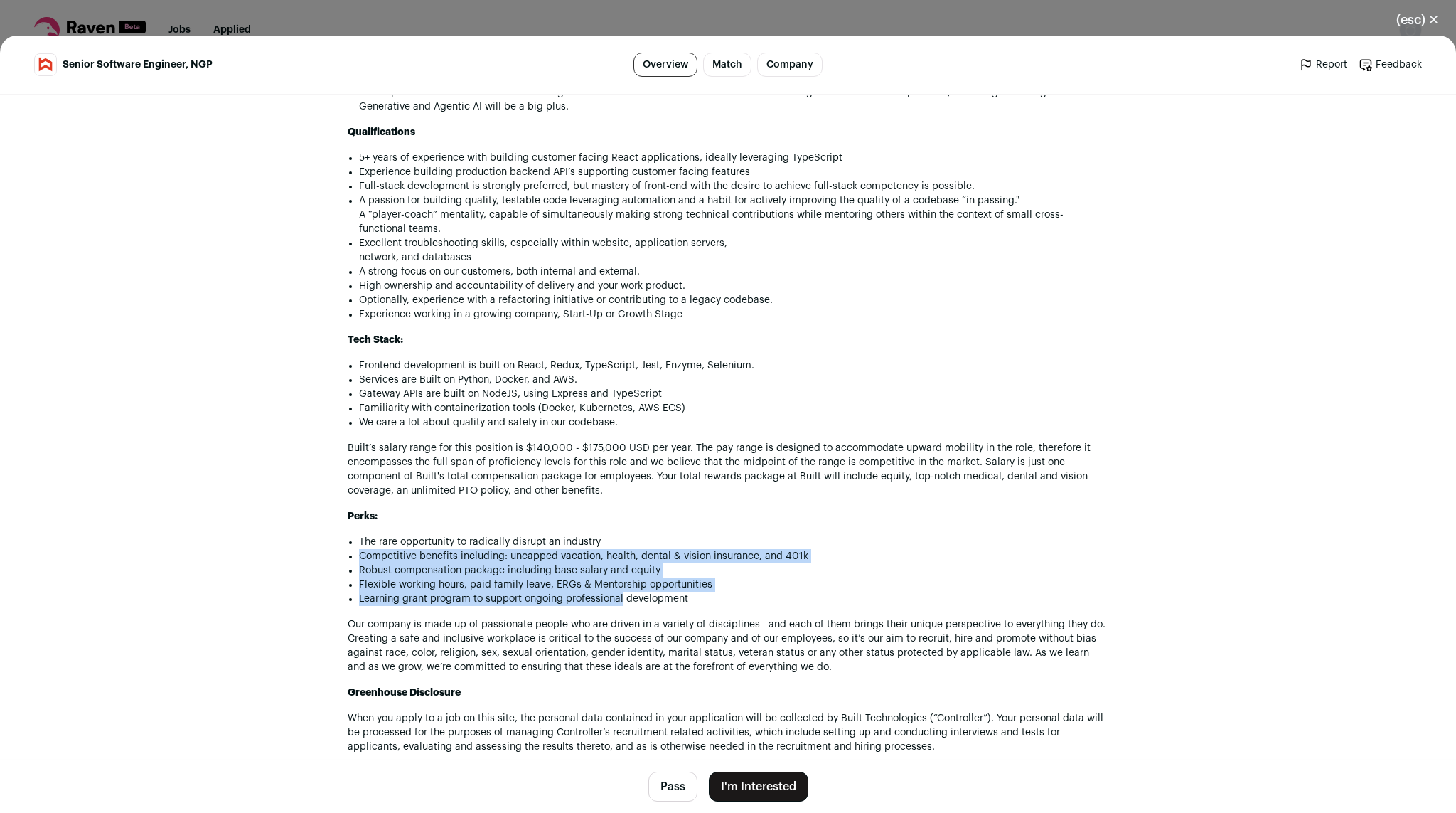
drag, startPoint x: 377, startPoint y: 665, endPoint x: 612, endPoint y: 623, distance: 238.7
click at [612, 606] on ul "The rare opportunity to radically disrupt an industry Competitive benefits incl…" at bounding box center [734, 570] width 749 height 71
click at [753, 794] on button "I'm Interested" at bounding box center [759, 787] width 99 height 30
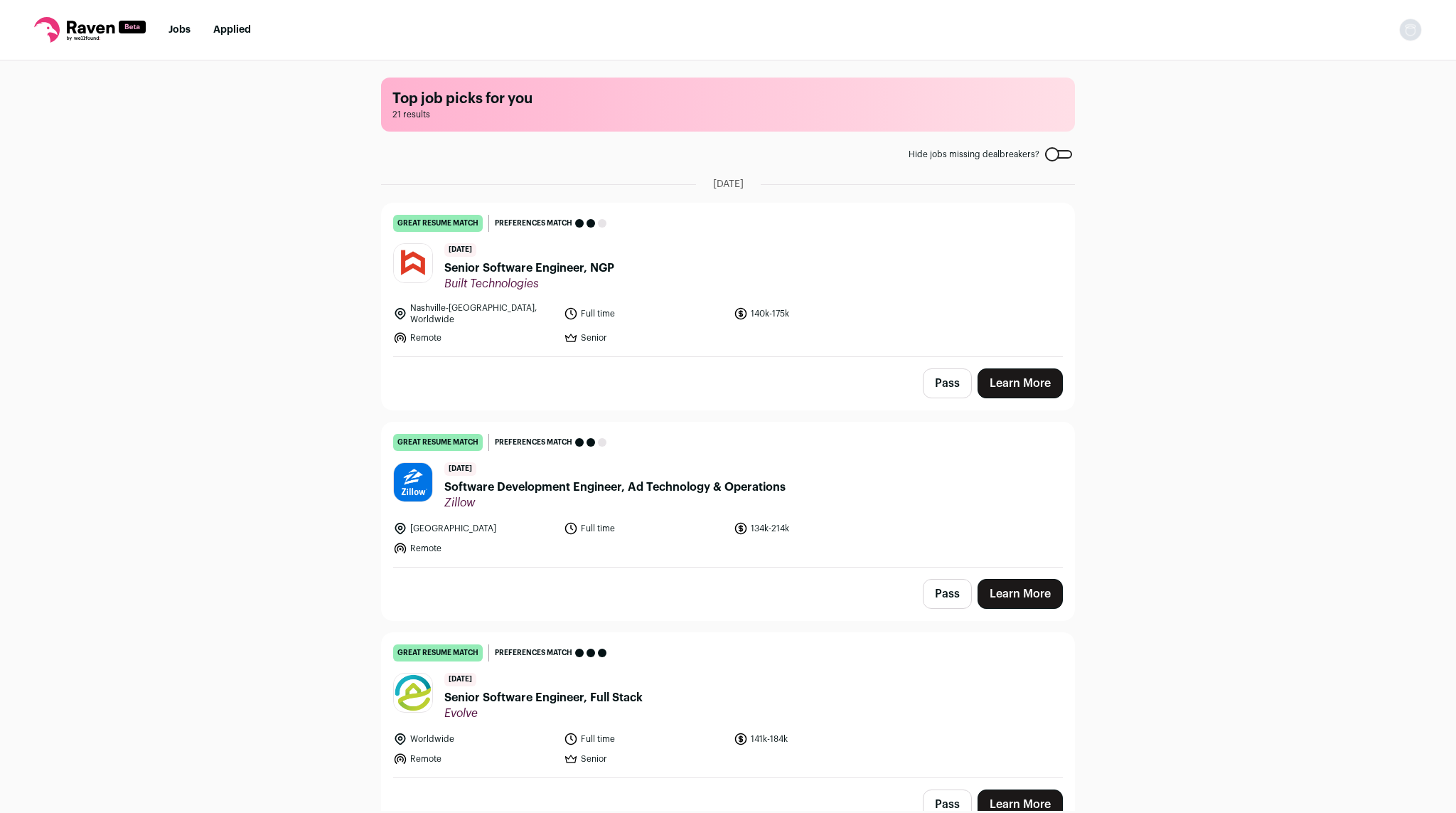
click at [505, 278] on span "Built Technologies" at bounding box center [530, 283] width 170 height 14
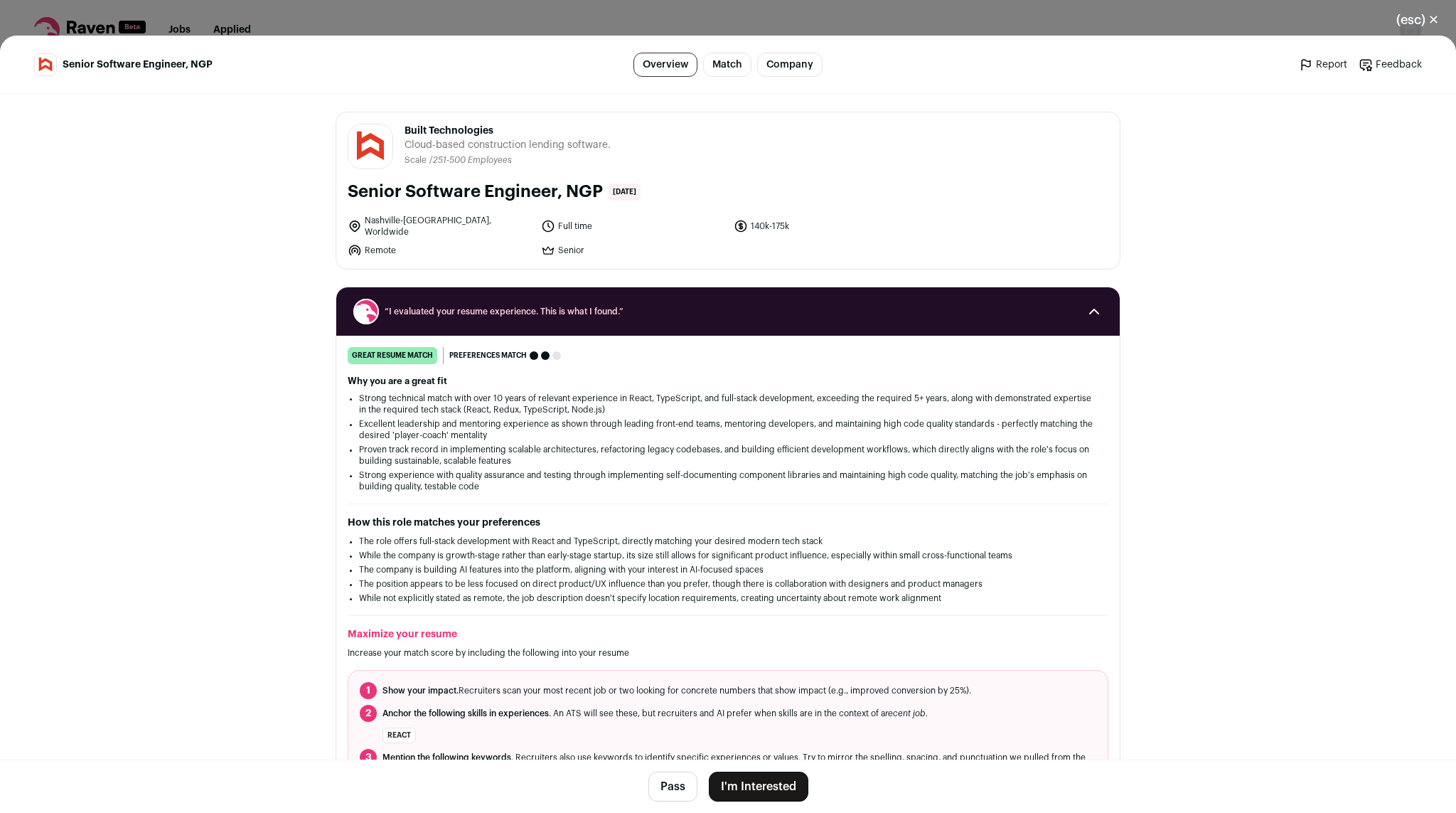
drag, startPoint x: 759, startPoint y: 791, endPoint x: 761, endPoint y: 744, distance: 47.0
click at [761, 753] on main "Senior Software Engineer, NGP Overview Match Company Report Feedback Report Fee…" at bounding box center [728, 423] width 1456 height 777
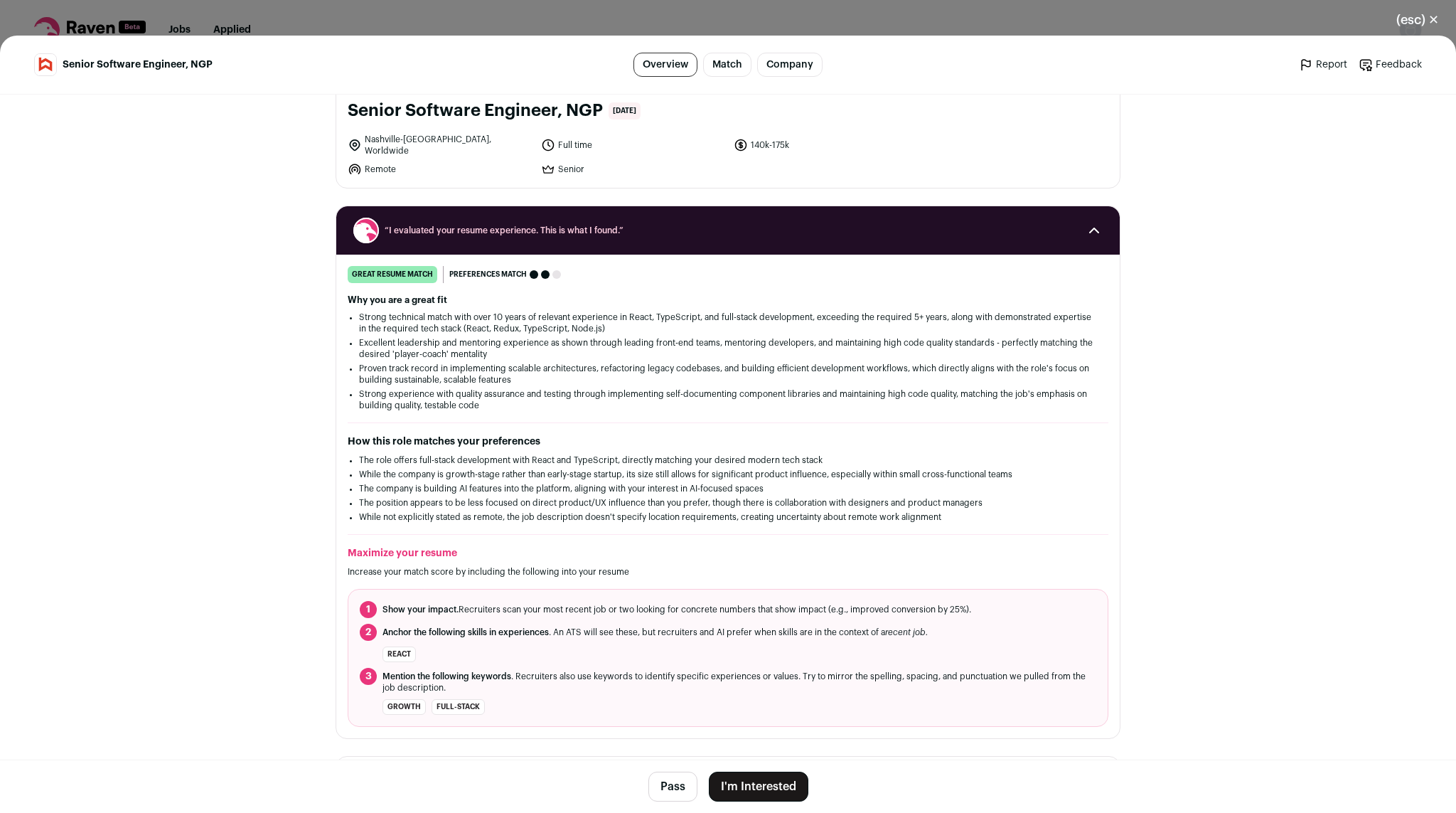
scroll to position [106, 0]
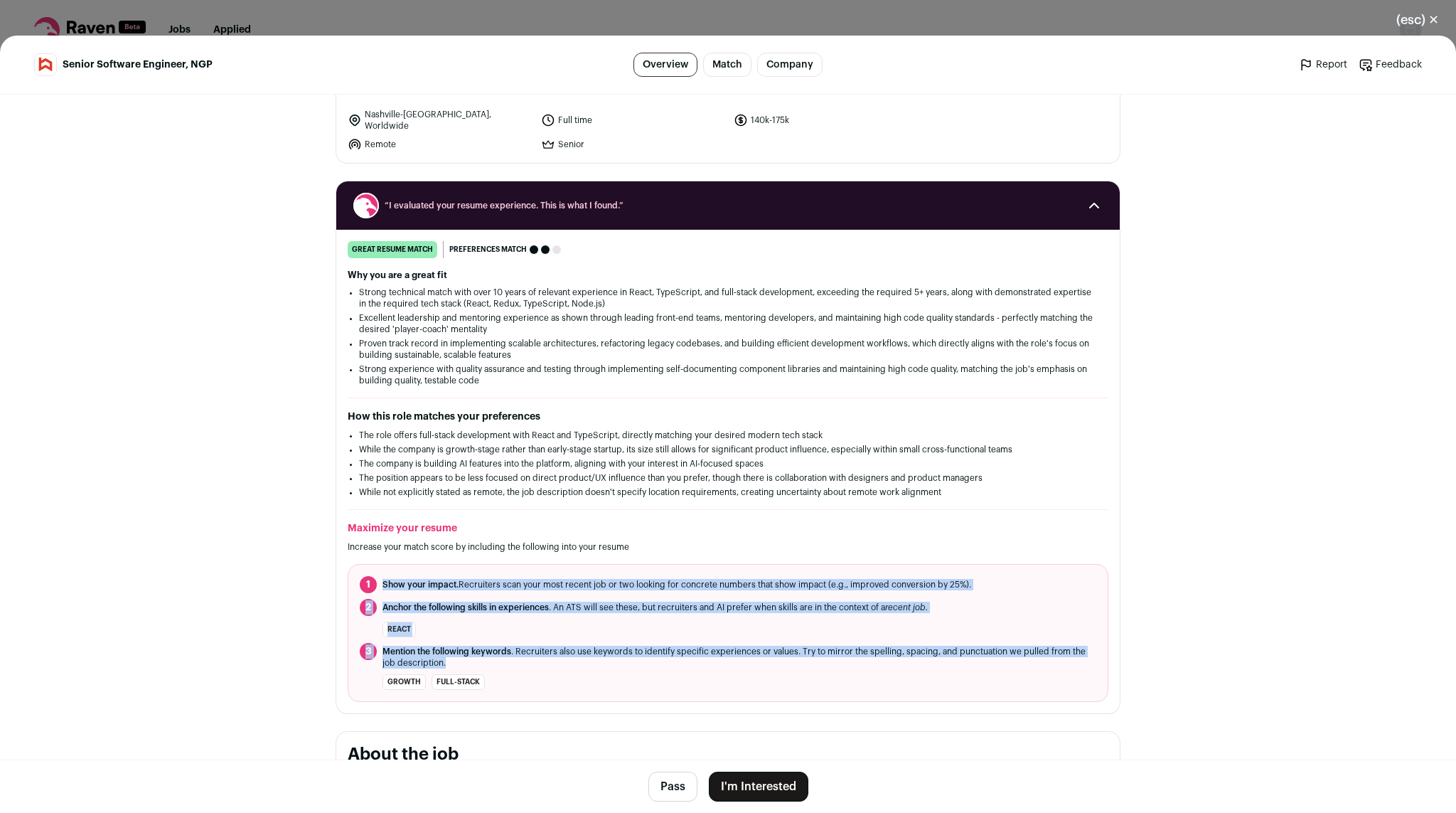
drag, startPoint x: 752, startPoint y: 657, endPoint x: 716, endPoint y: 572, distance: 92.3
click at [716, 572] on ol "1 Show your impact. Recruiters scan your most recent job or two looking for con…" at bounding box center [728, 632] width 761 height 138
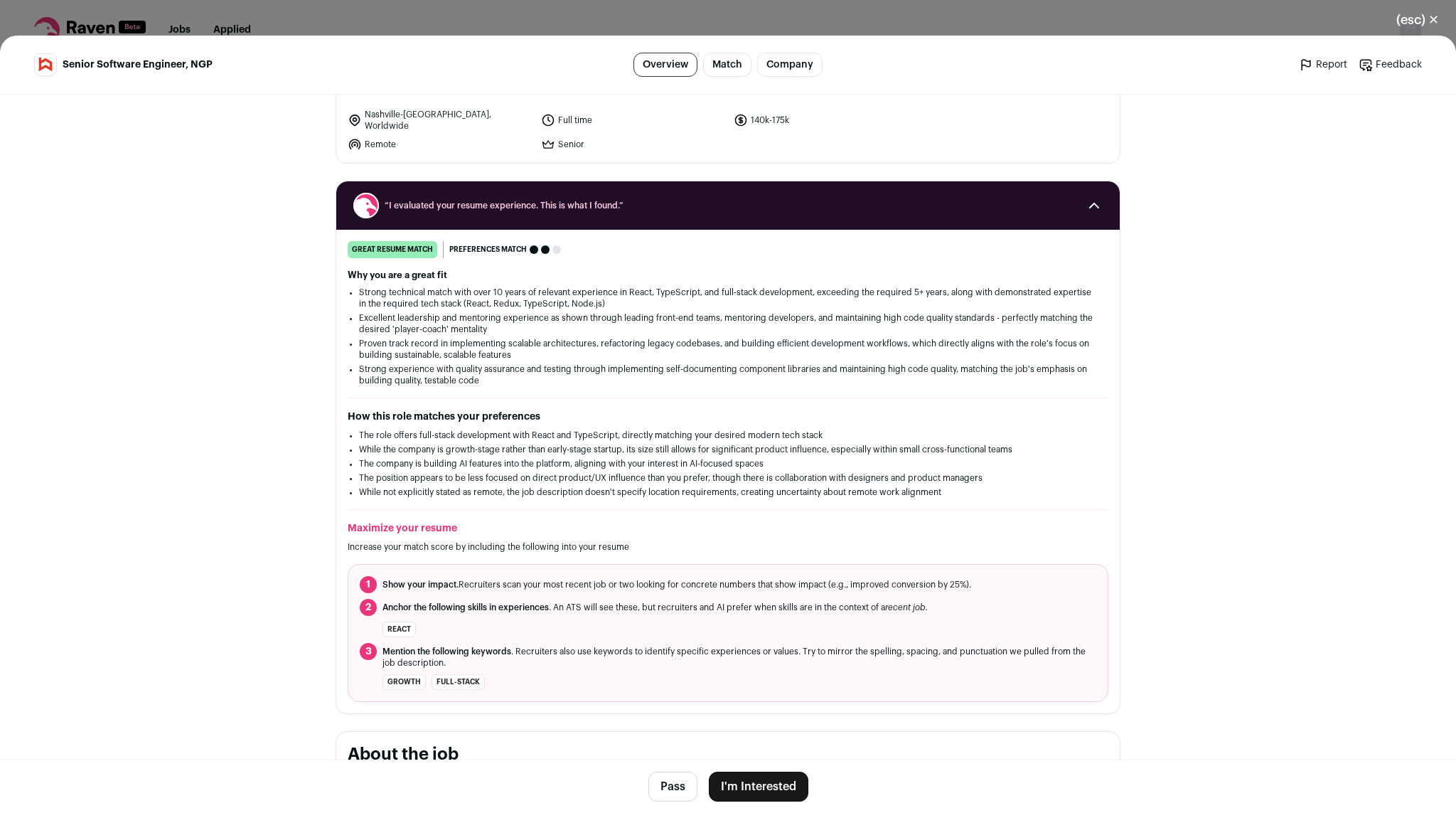
click at [716, 572] on ol "1 Show your impact. Recruiters scan your most recent job or two looking for con…" at bounding box center [728, 632] width 761 height 138
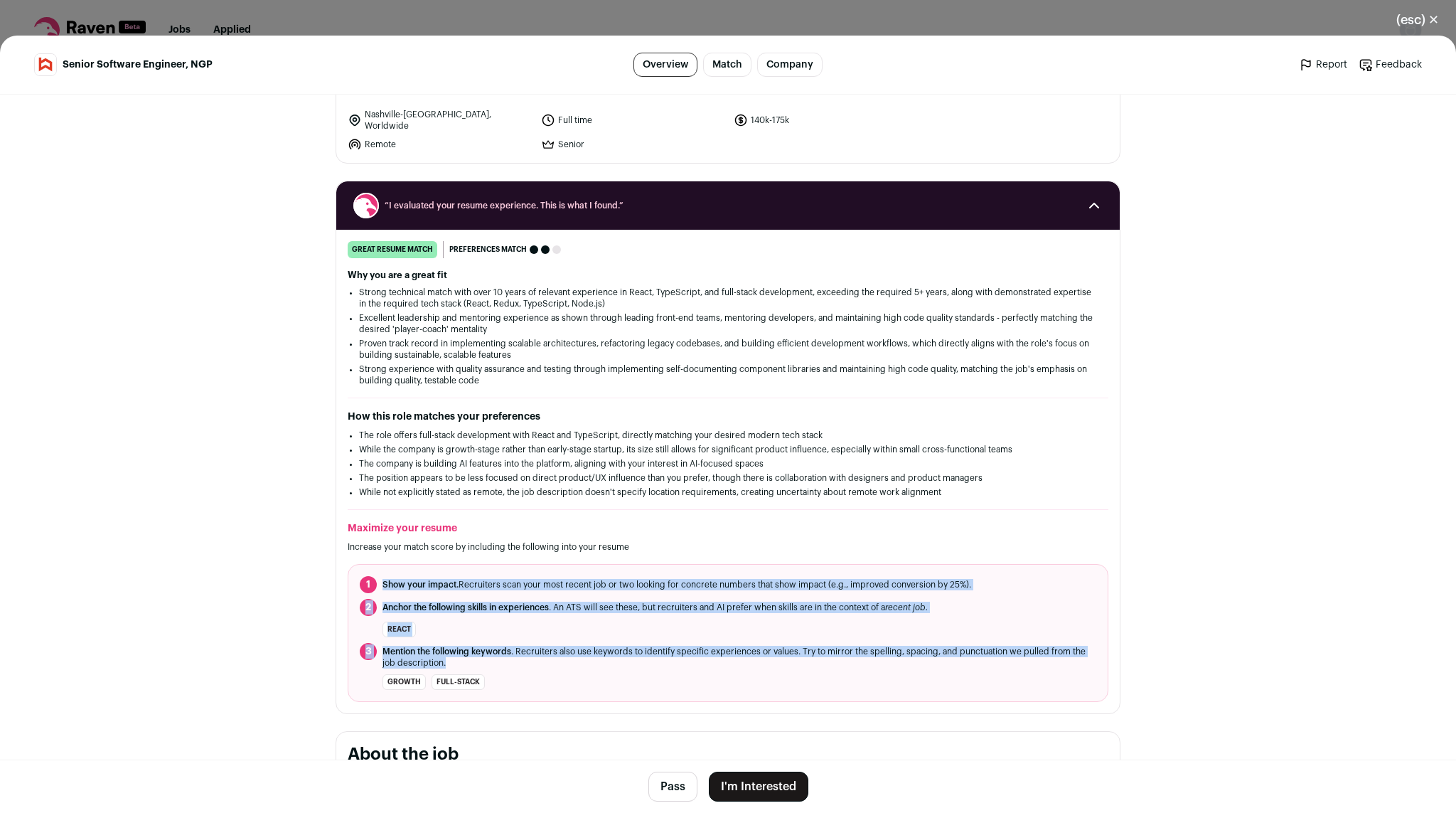
drag, startPoint x: 716, startPoint y: 572, endPoint x: 743, endPoint y: 659, distance: 91.1
click at [743, 659] on ol "1 Show your impact. Recruiters scan your most recent job or two looking for con…" at bounding box center [728, 632] width 761 height 138
click at [743, 659] on span "Mention the following keywords . Recruiters also use keywords to identify speci…" at bounding box center [739, 657] width 713 height 23
drag, startPoint x: 743, startPoint y: 659, endPoint x: 715, endPoint y: 560, distance: 102.9
click at [715, 560] on div "Maximize your resume Increase your match score by including the following into …" at bounding box center [728, 612] width 761 height 181
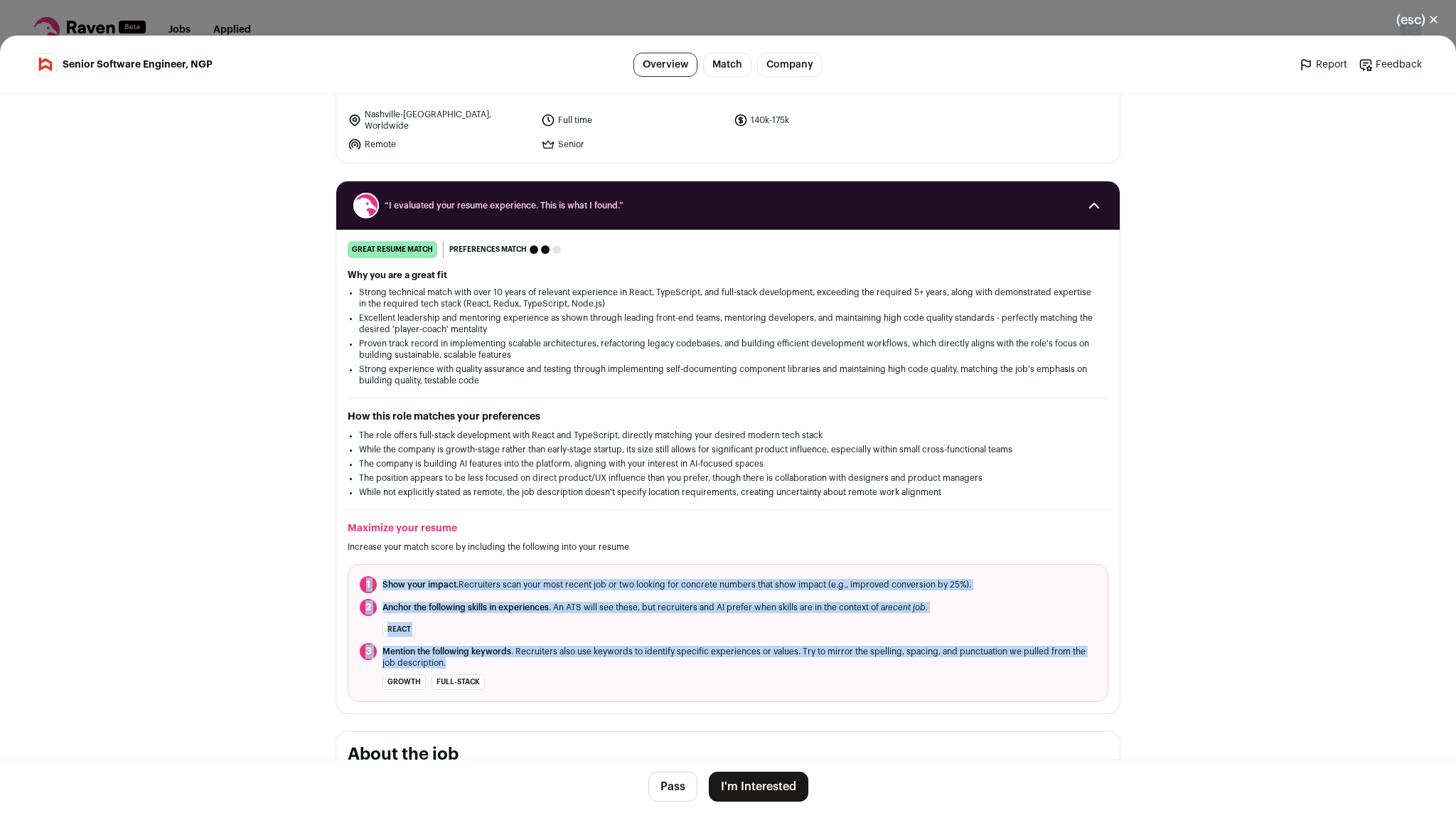
click at [748, 793] on button "I'm Interested" at bounding box center [759, 787] width 99 height 30
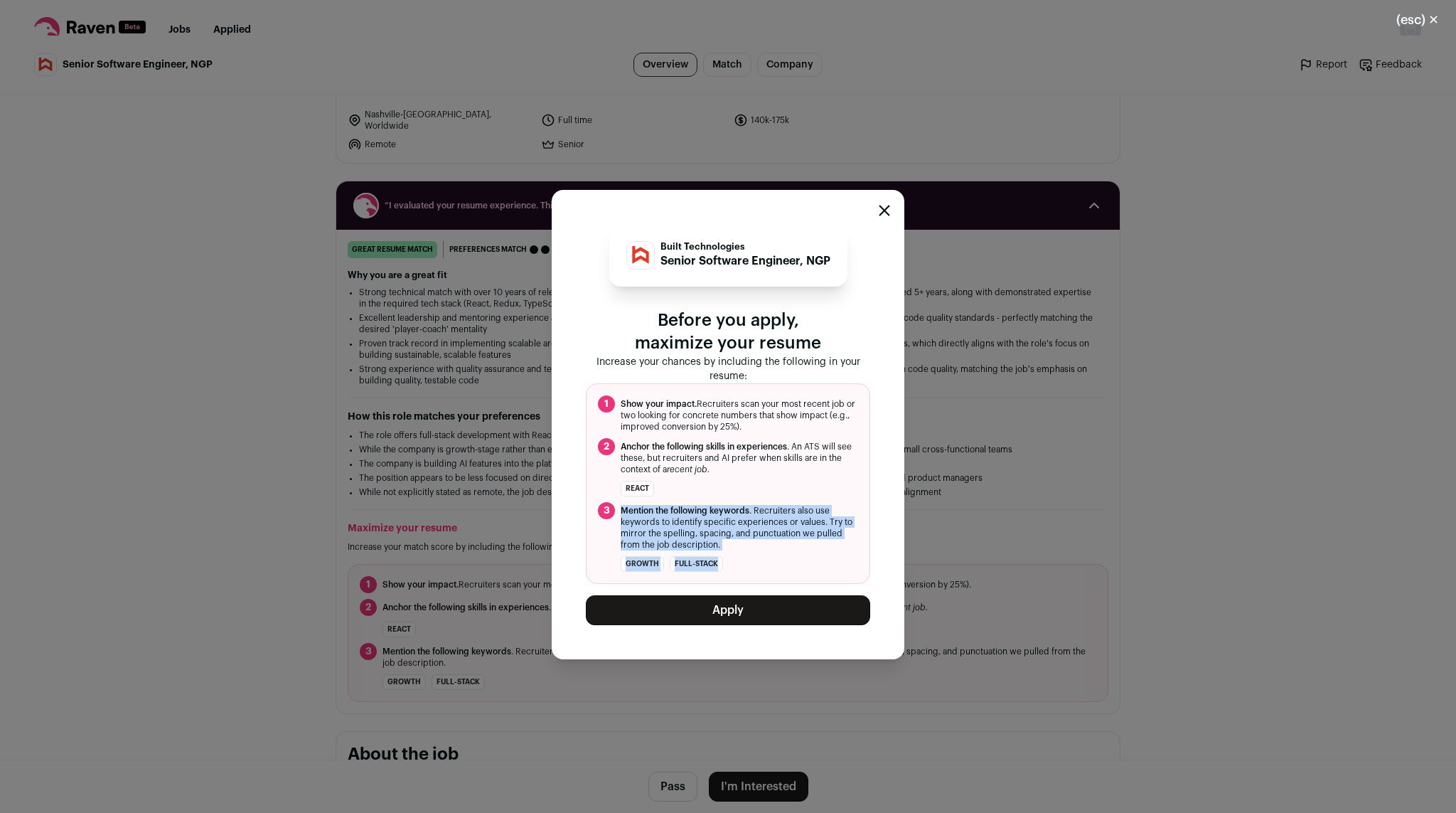
drag, startPoint x: 817, startPoint y: 560, endPoint x: 796, endPoint y: 499, distance: 64.5
click at [796, 499] on ol "1 Show your impact. Recruiters scan your most recent job or two looking for con…" at bounding box center [728, 484] width 284 height 200
click at [744, 601] on button "Apply" at bounding box center [728, 610] width 284 height 30
